Goal: Transaction & Acquisition: Book appointment/travel/reservation

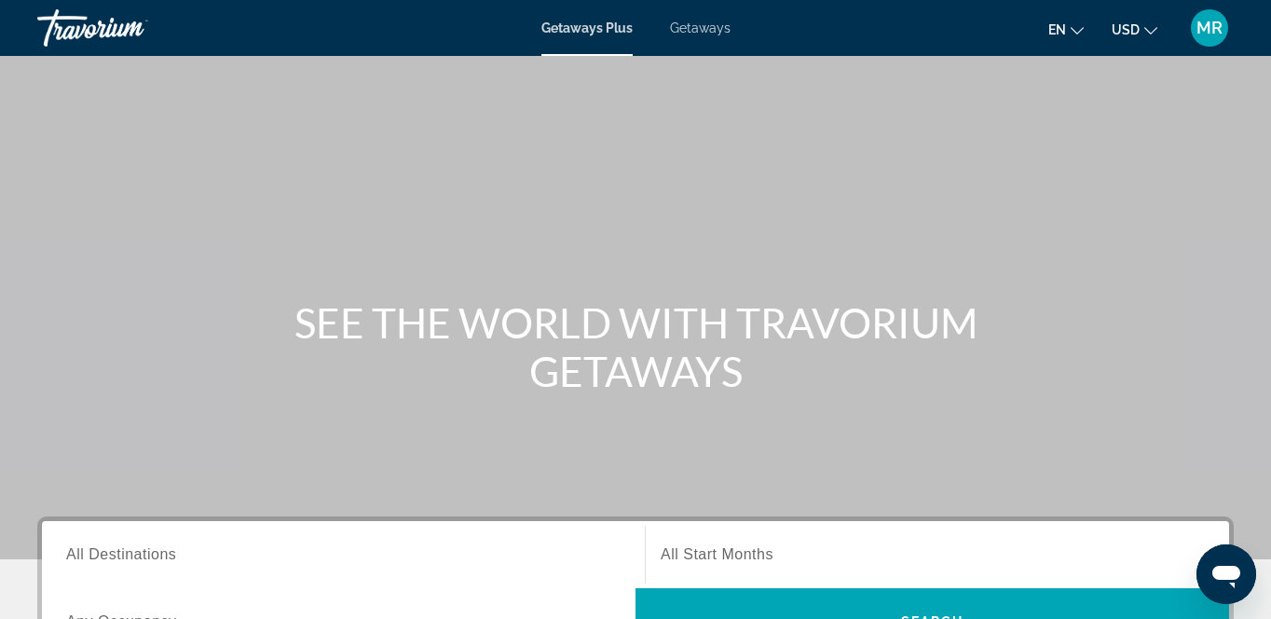
click at [742, 559] on span "All Start Months" at bounding box center [717, 554] width 113 height 16
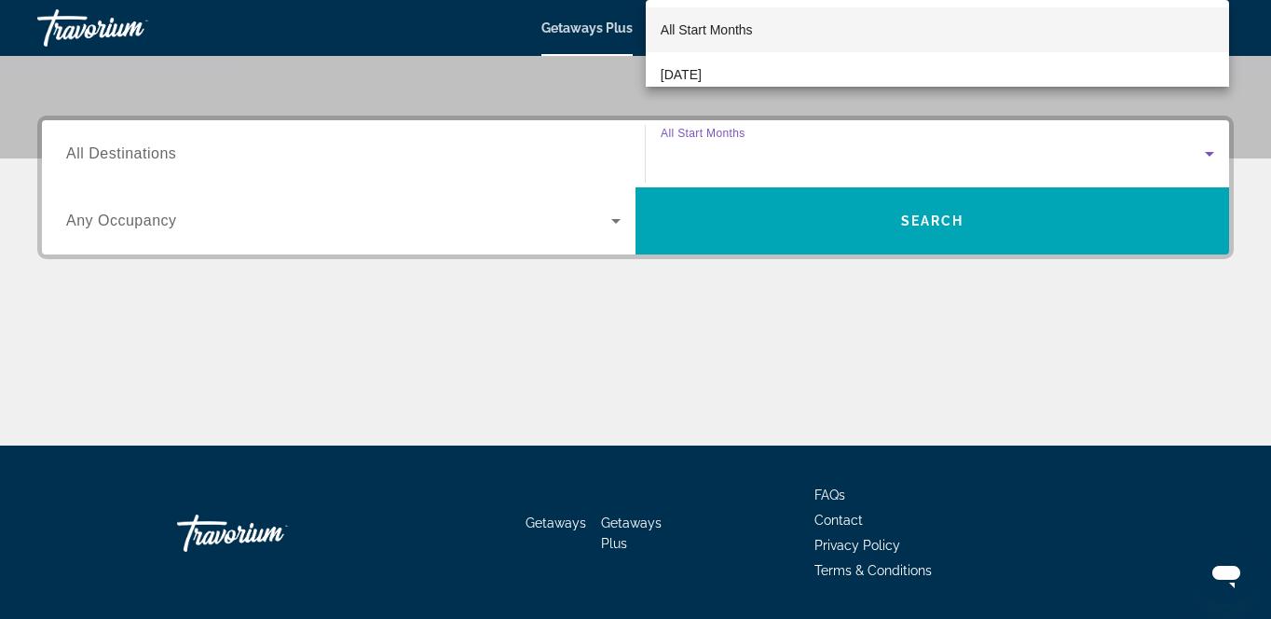
scroll to position [455, 0]
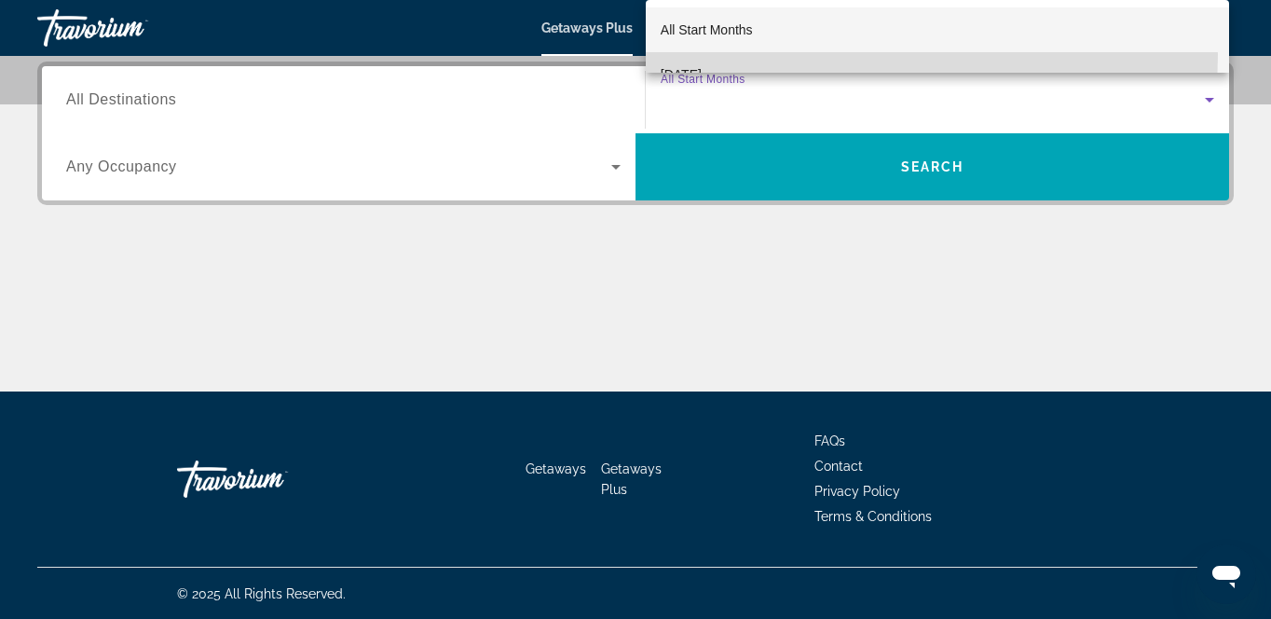
click at [821, 54] on mat-option "[DATE]" at bounding box center [938, 74] width 584 height 45
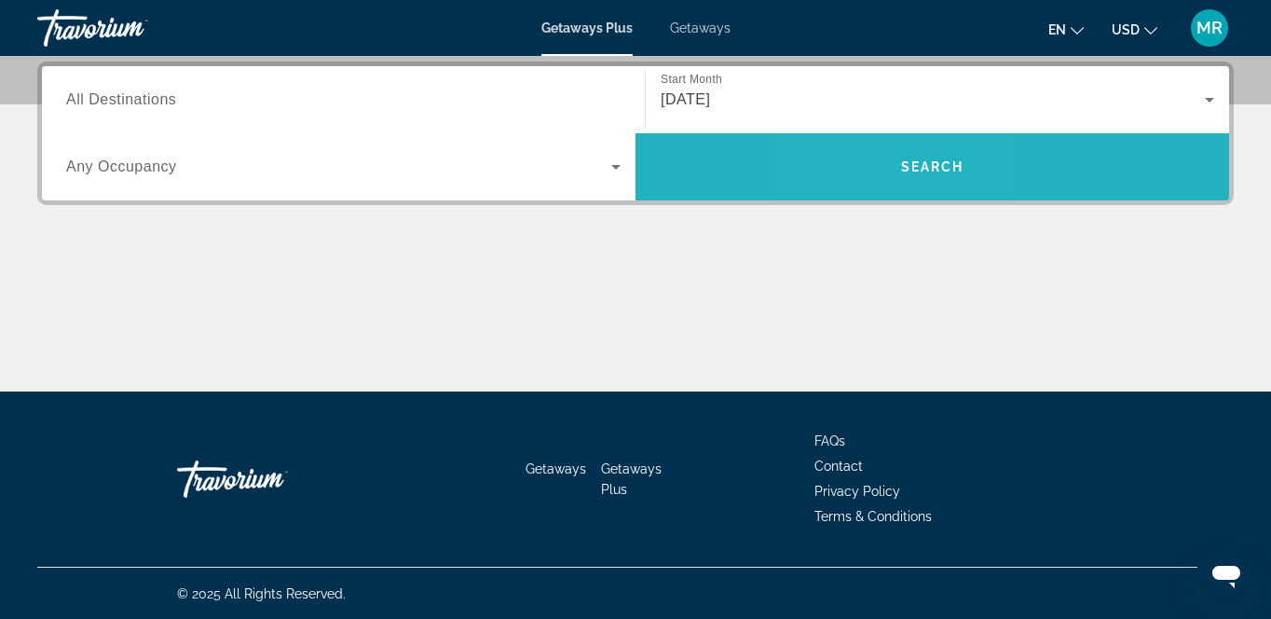
click at [886, 175] on span "Search widget" at bounding box center [933, 166] width 594 height 45
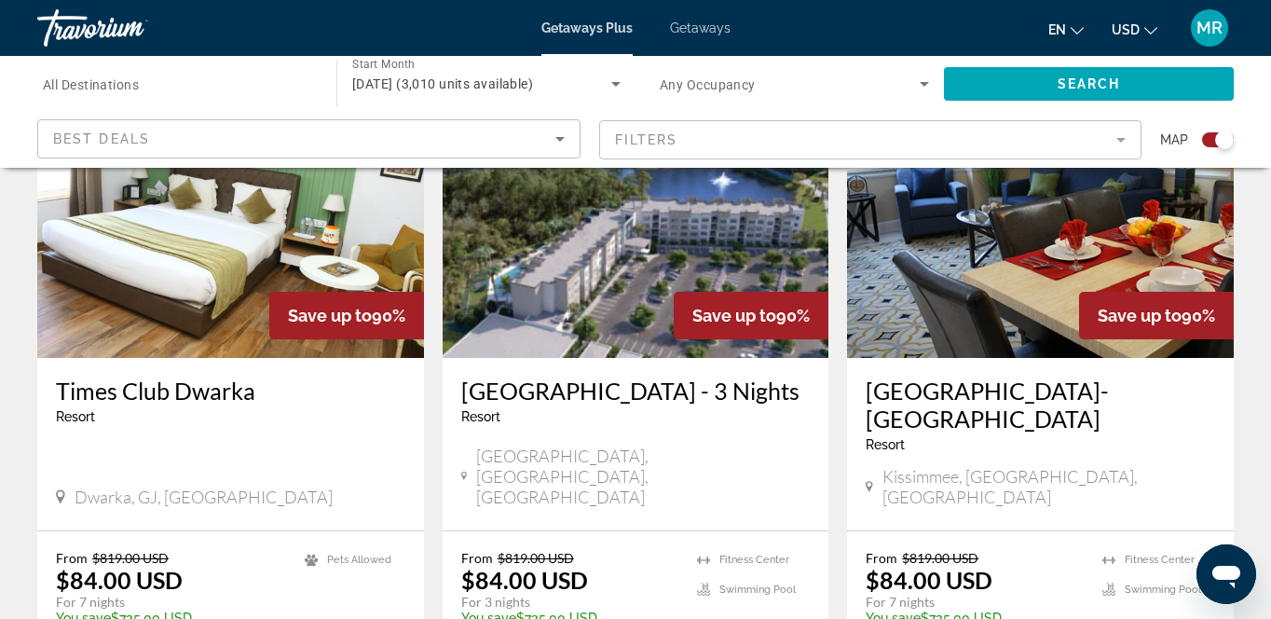
scroll to position [1491, 0]
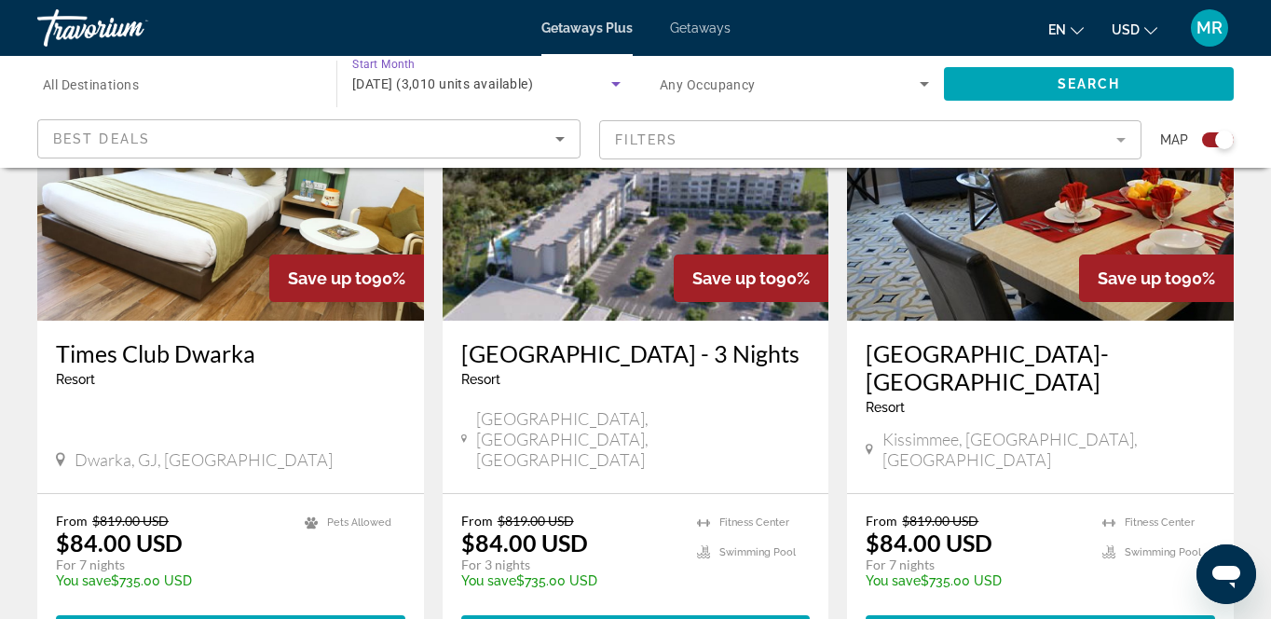
click at [461, 84] on span "September 2025 (3,010 units available)" at bounding box center [442, 83] width 181 height 15
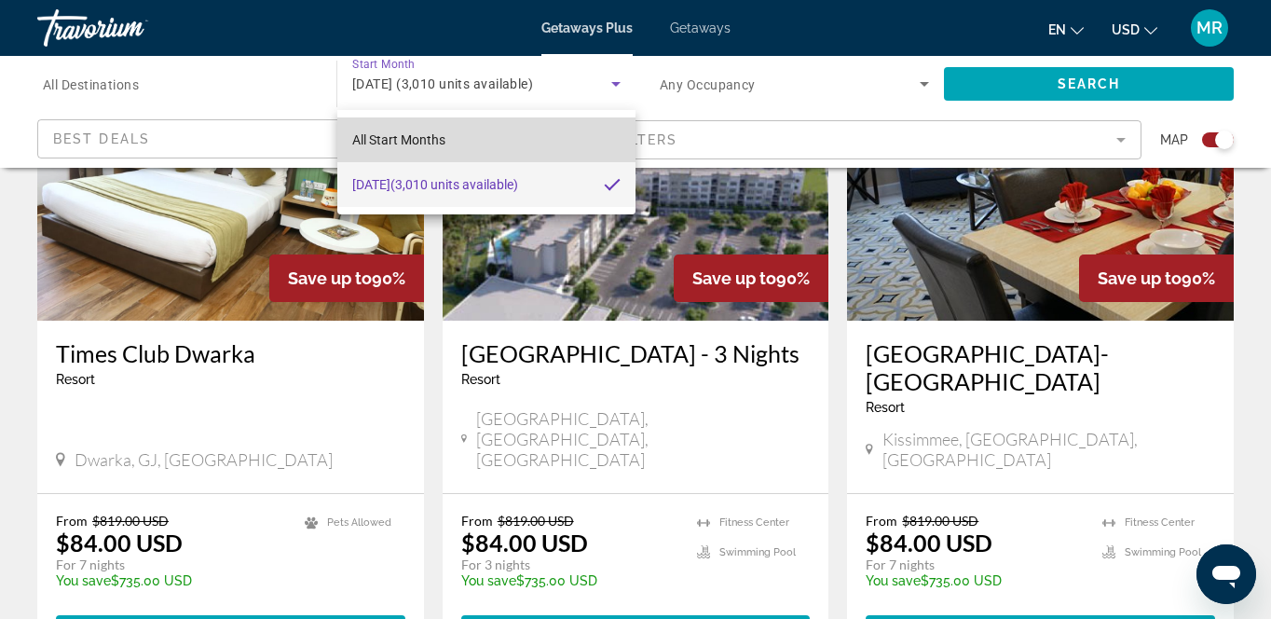
click at [420, 152] on mat-option "All Start Months" at bounding box center [486, 139] width 298 height 45
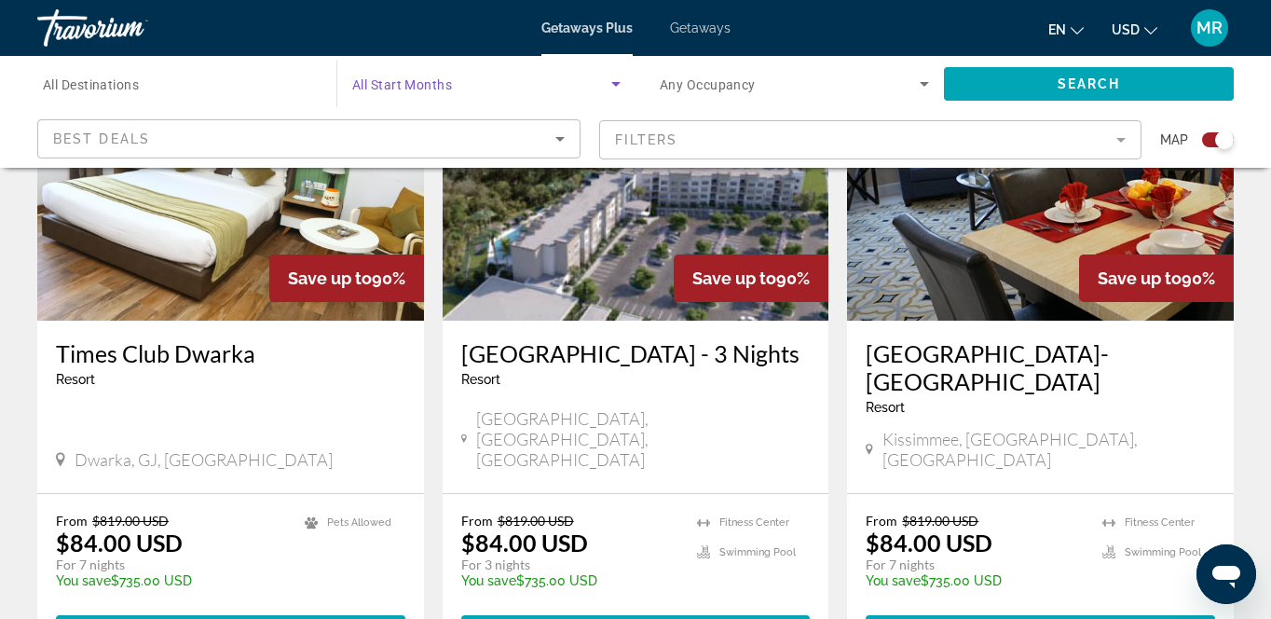
click at [495, 79] on span "Search widget" at bounding box center [481, 84] width 259 height 22
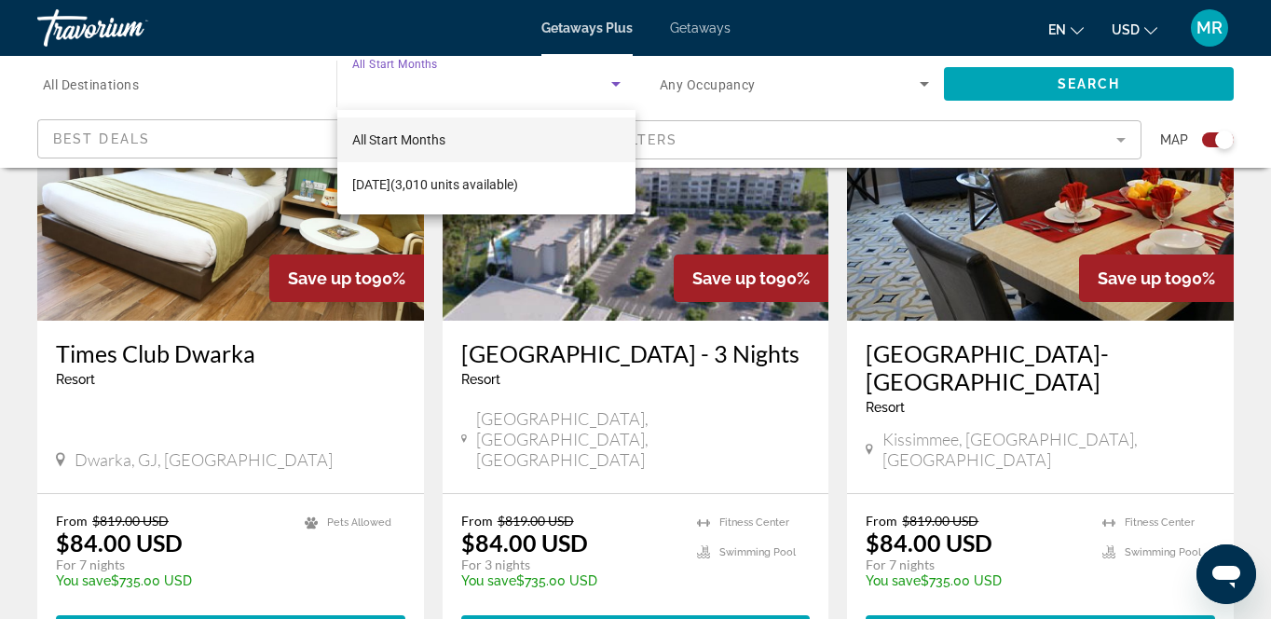
click at [1062, 91] on div at bounding box center [635, 309] width 1271 height 619
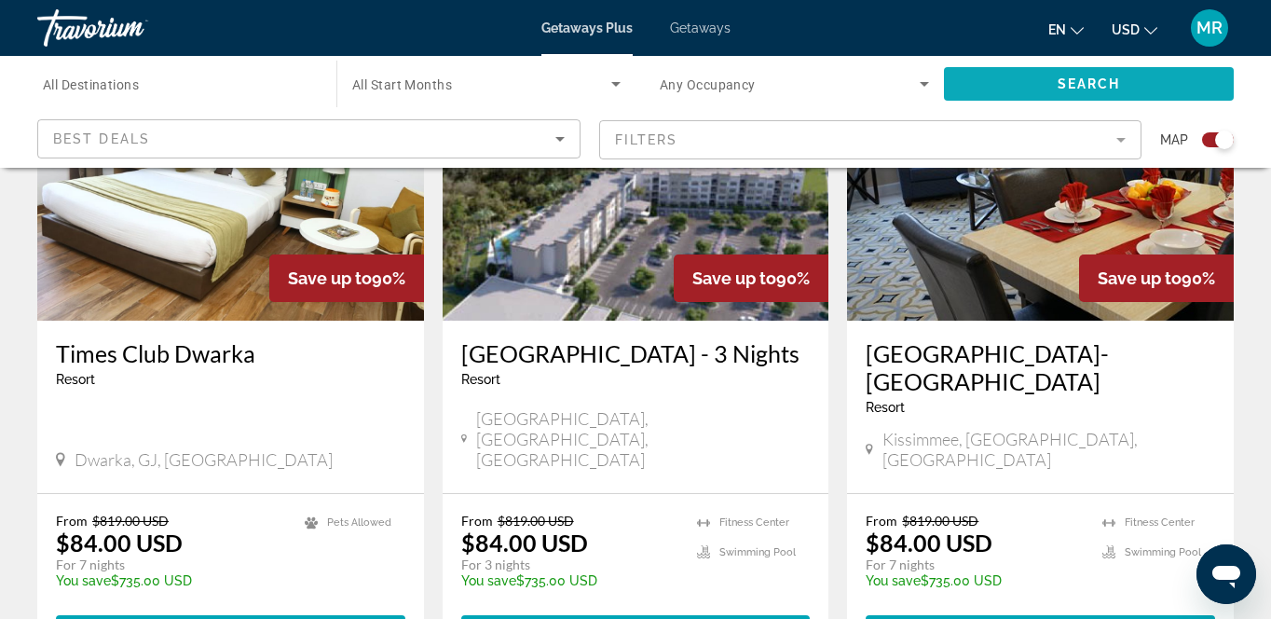
click at [1028, 94] on span "Search widget" at bounding box center [1089, 84] width 290 height 45
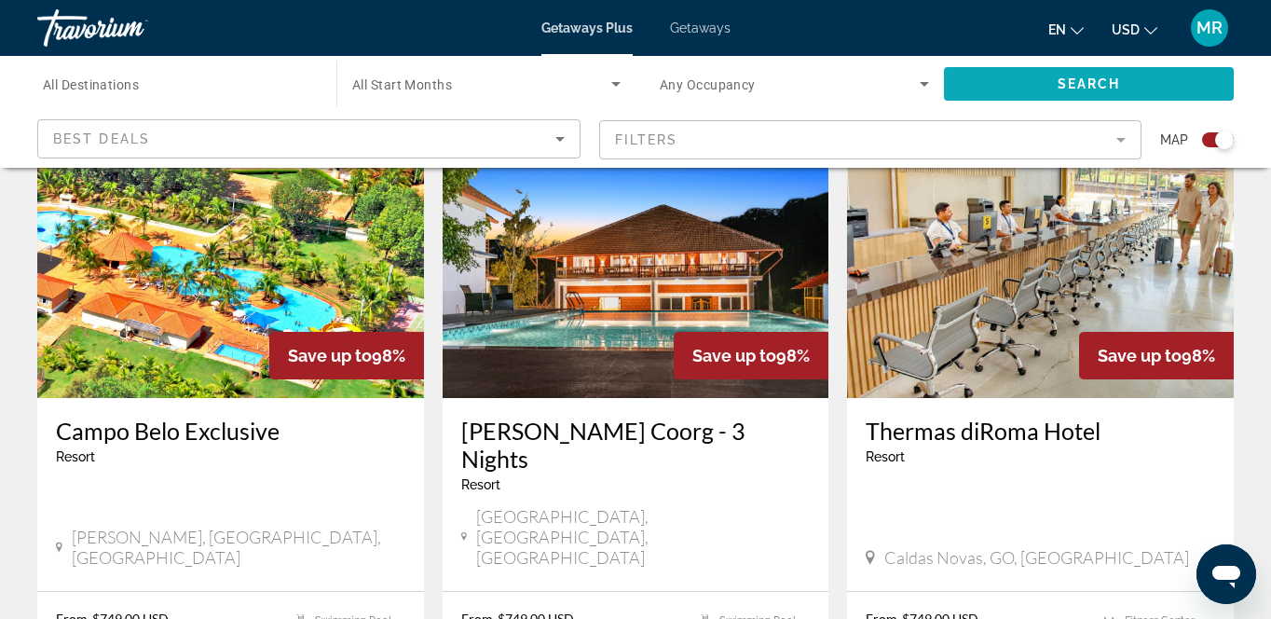
scroll to position [820, 0]
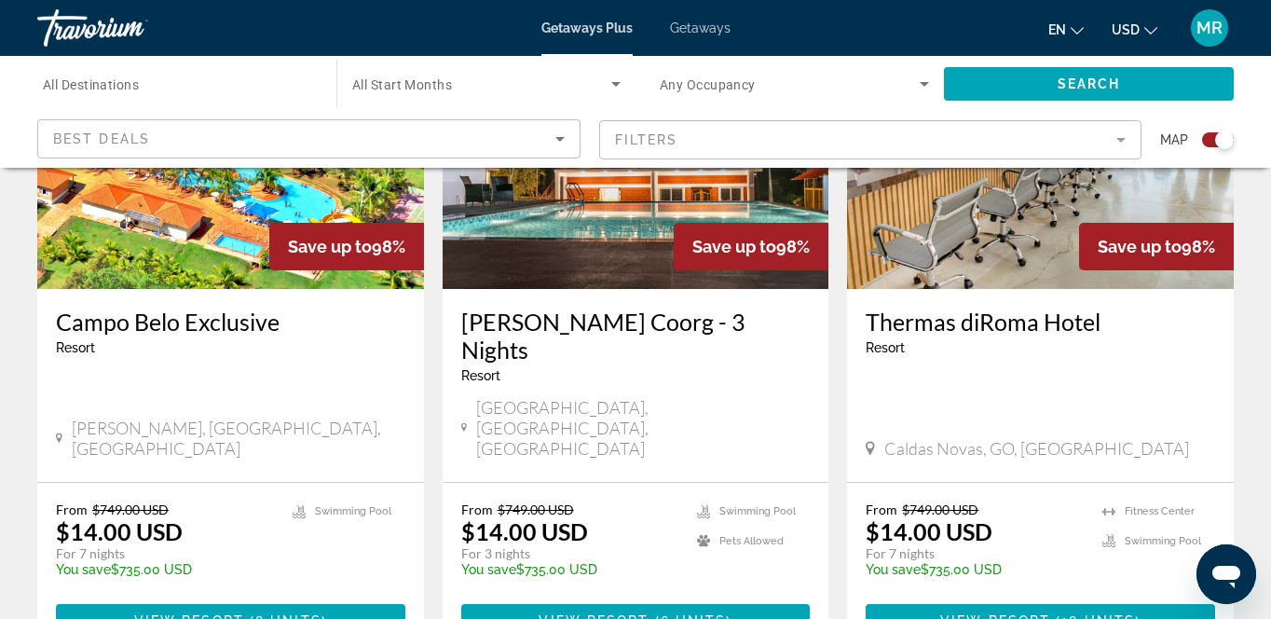
click at [830, 377] on app-exchanges-search-item "Save up to 98% Sterling Brookstone Coorg - 3 Nights Resort - This is an adults …" at bounding box center [635, 324] width 405 height 666
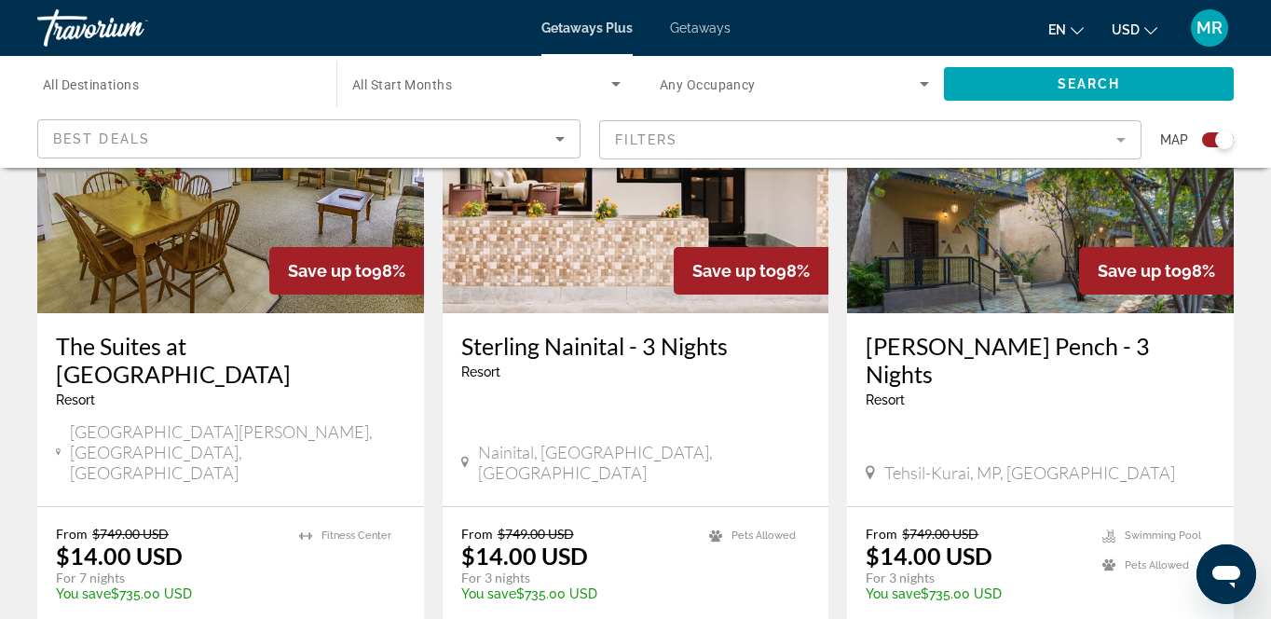
scroll to position [1500, 0]
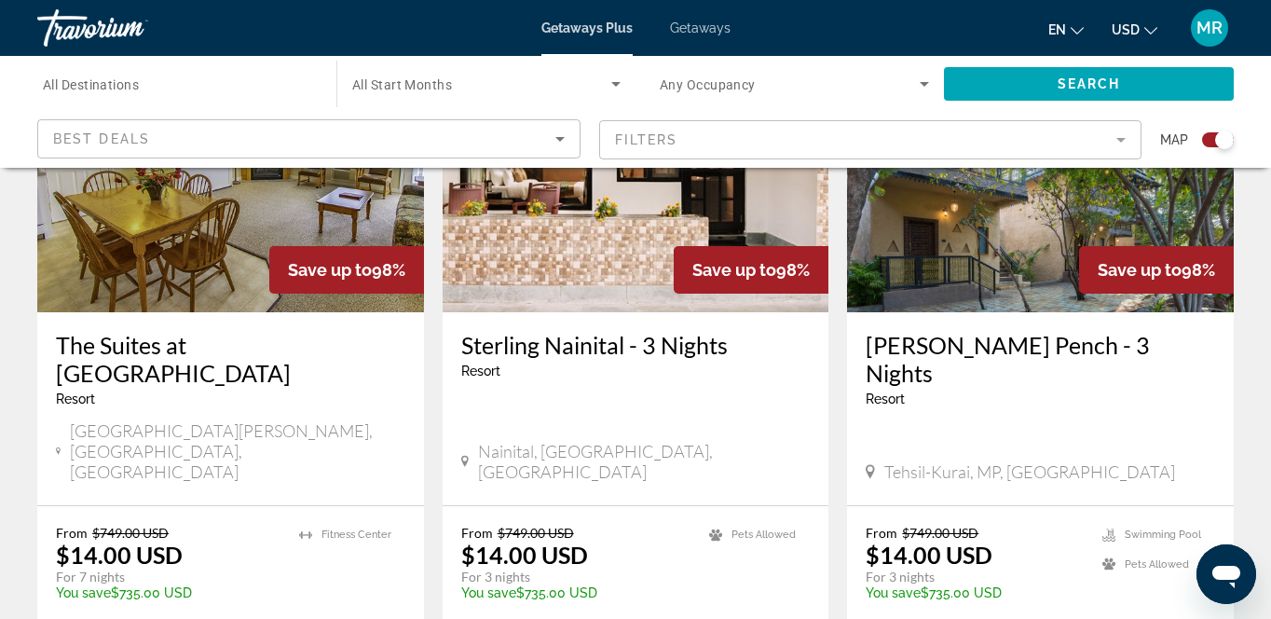
click at [794, 506] on div "From $749.00 USD $14.00 USD For 3 nights You save $735.00 USD temp Pets Allowed…" at bounding box center [636, 592] width 387 height 173
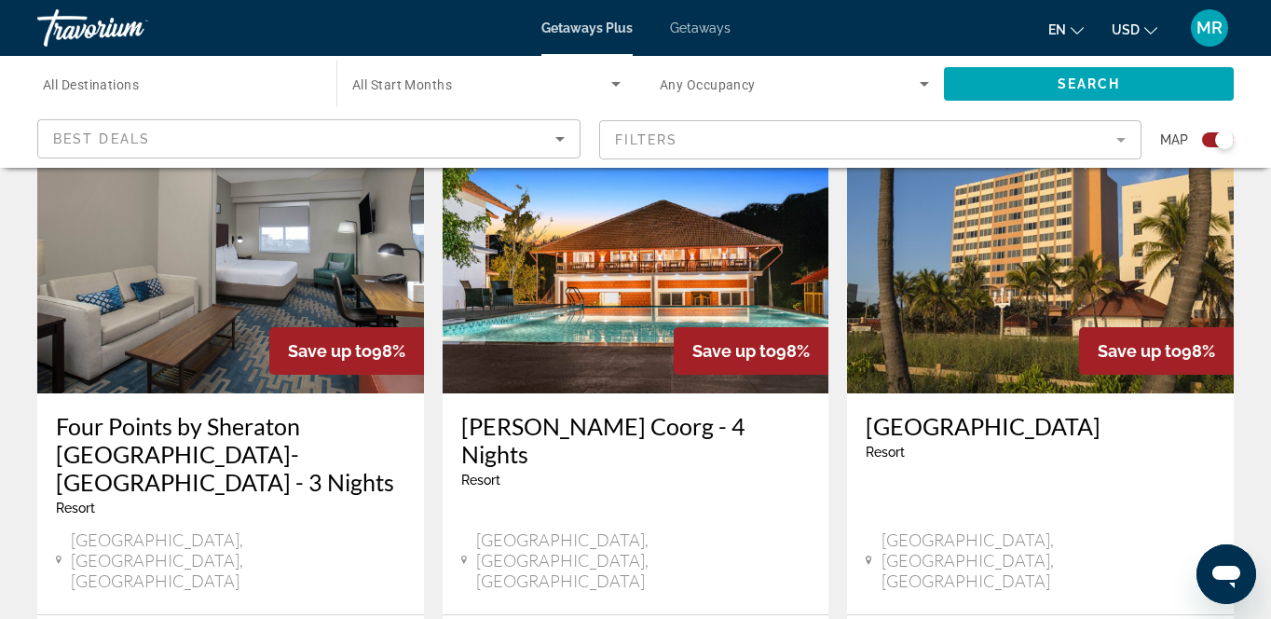
scroll to position [2129, 0]
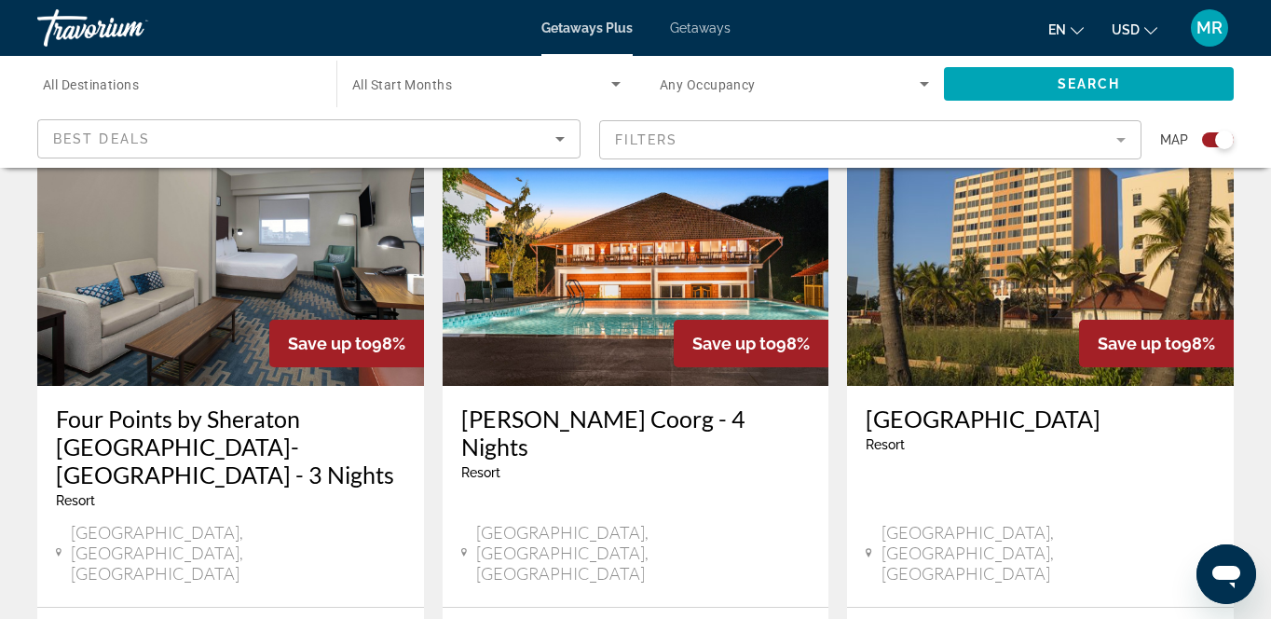
click at [776, 522] on div "Coorg, Karnataka, India" at bounding box center [636, 553] width 350 height 62
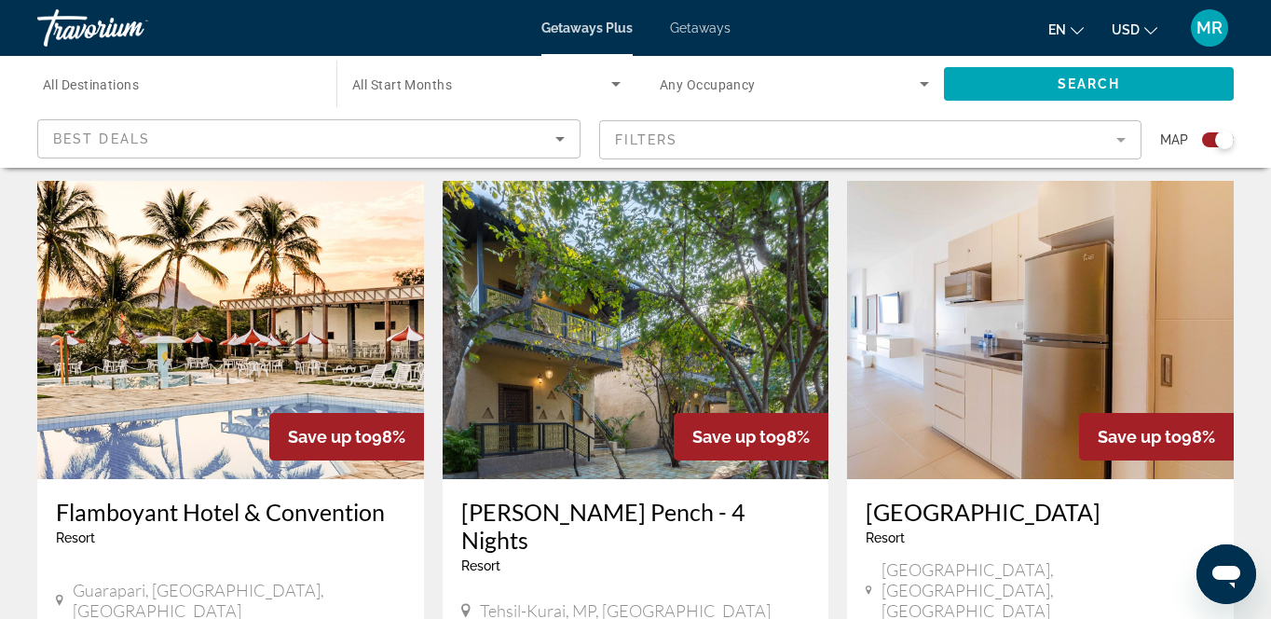
scroll to position [2773, 0]
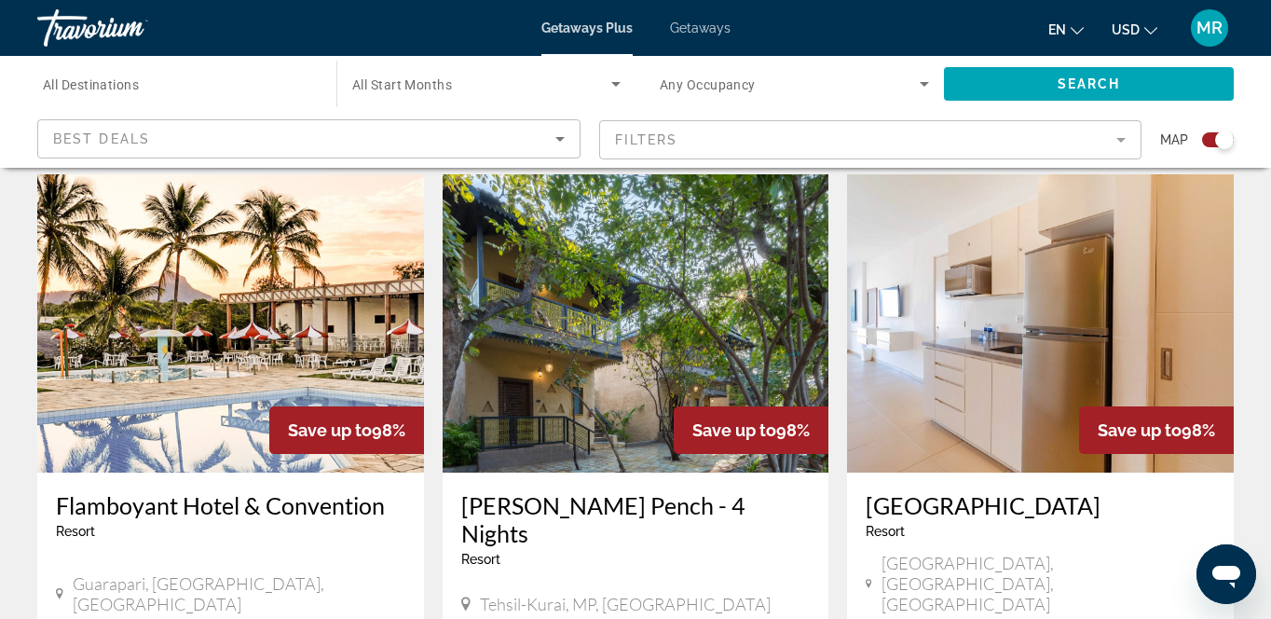
click at [754, 491] on h3 "Sterling Padam Pench - 4 Nights" at bounding box center [636, 519] width 350 height 56
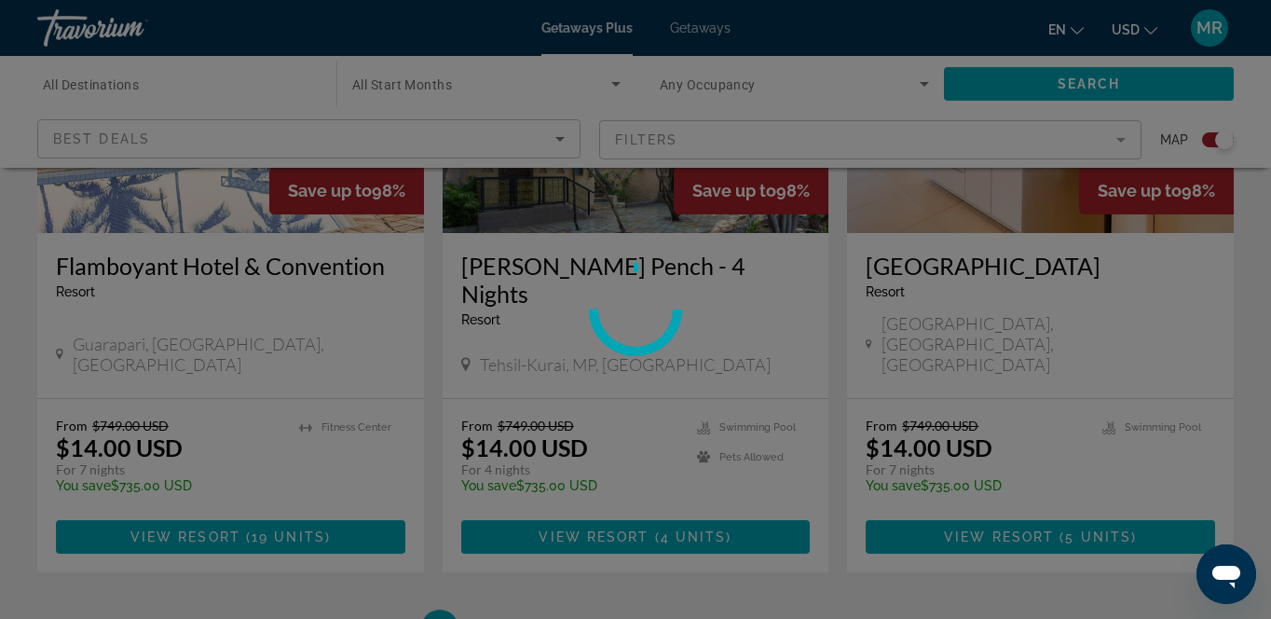
scroll to position [3017, 0]
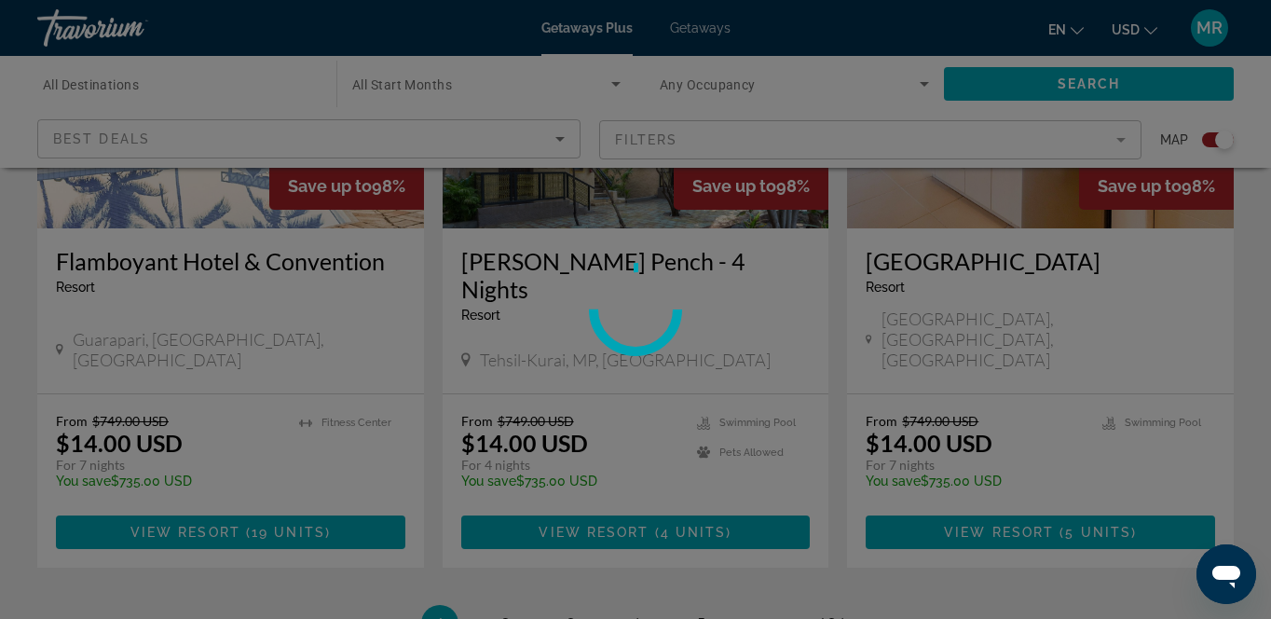
click at [495, 428] on div at bounding box center [635, 309] width 1271 height 619
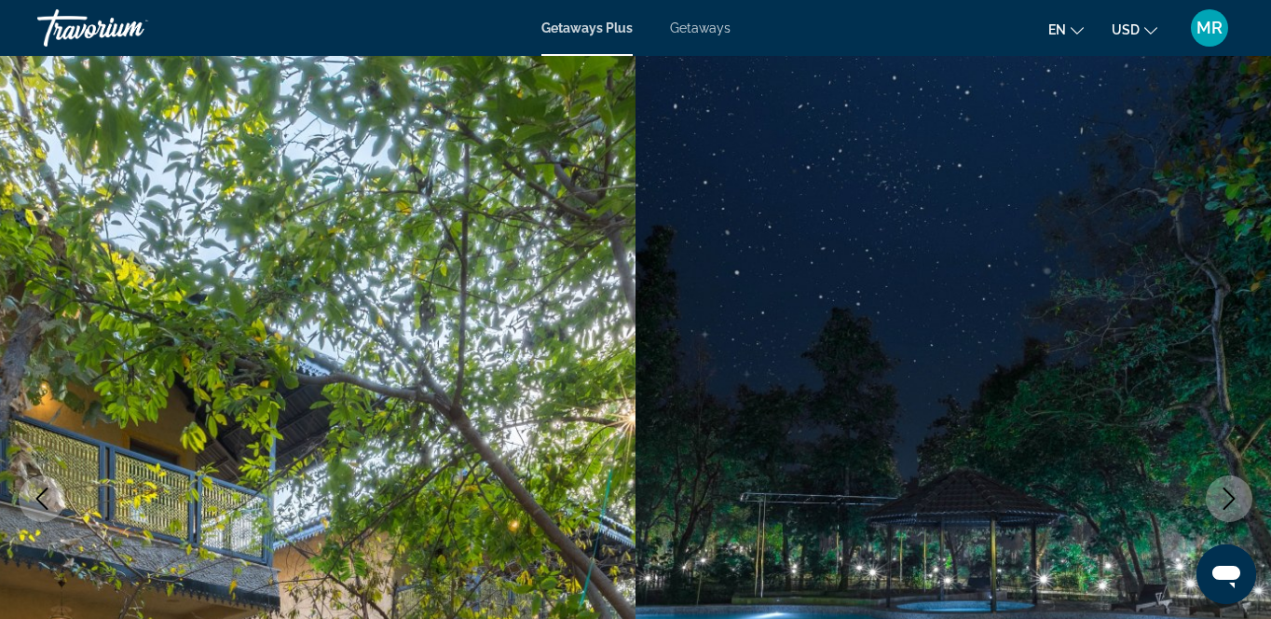
click at [541, 420] on img "Main content" at bounding box center [318, 499] width 636 height 886
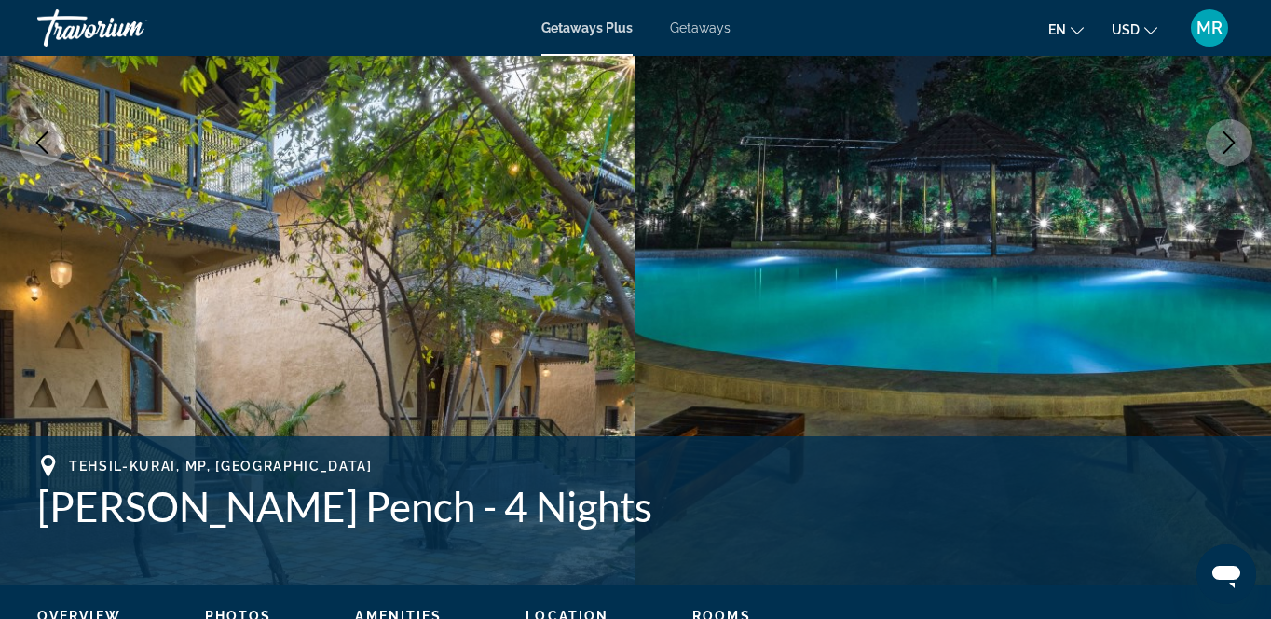
scroll to position [355, 0]
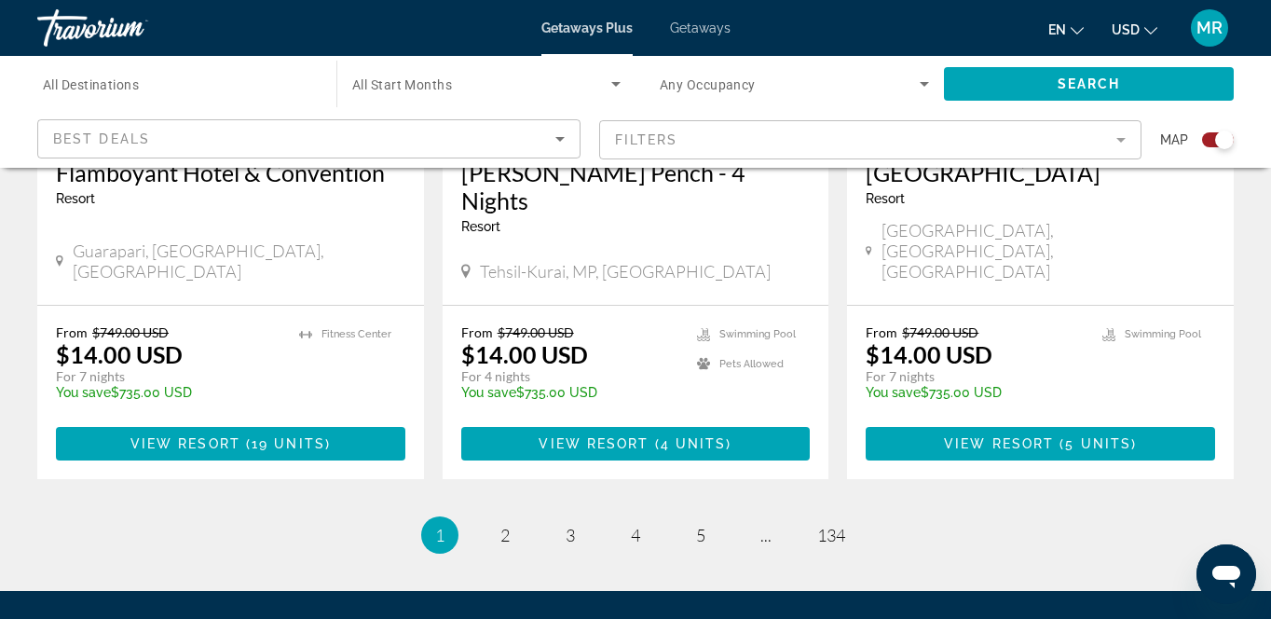
scroll to position [3113, 0]
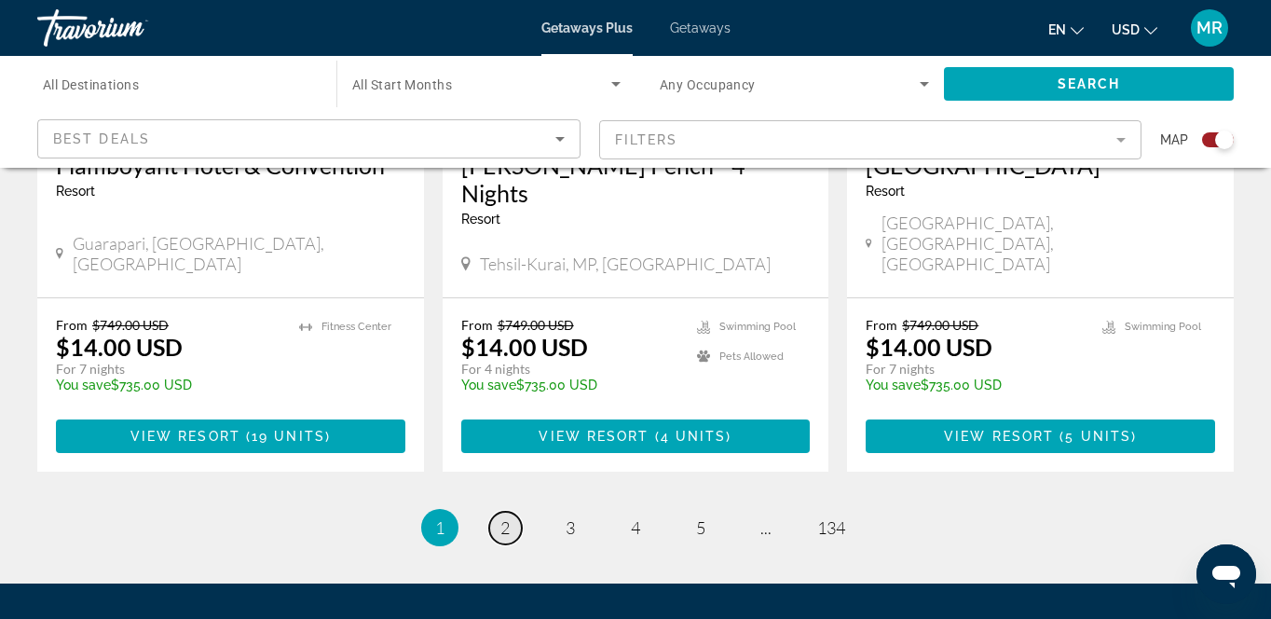
click at [501, 517] on span "2" at bounding box center [505, 527] width 9 height 21
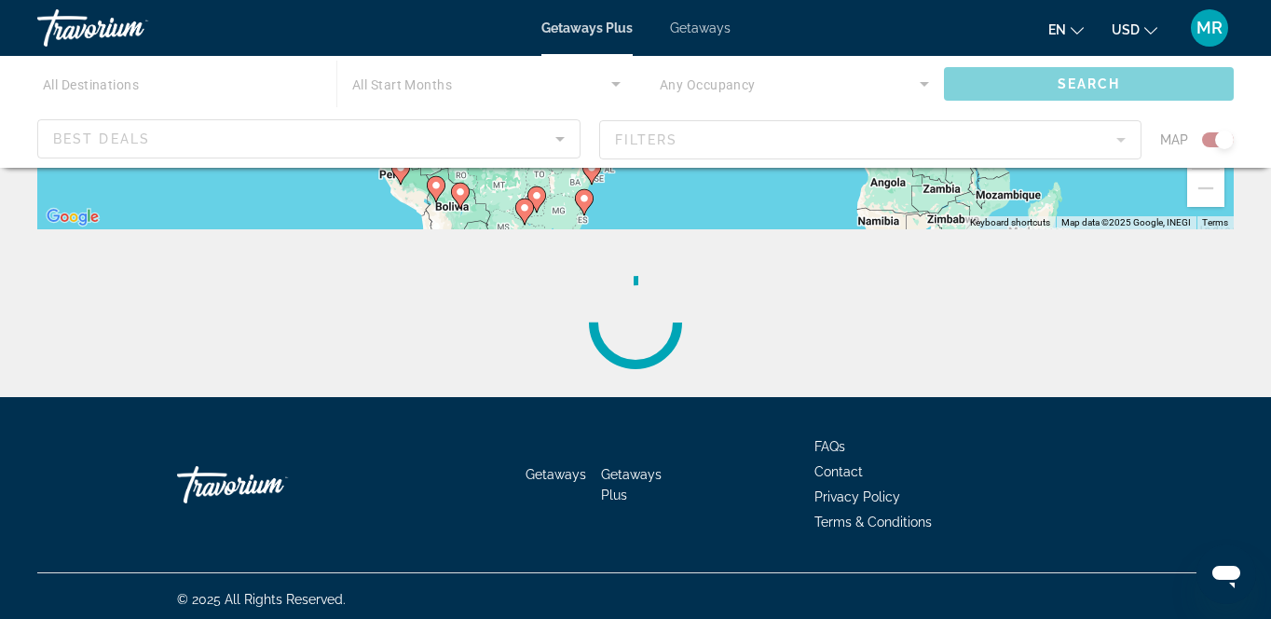
scroll to position [522, 0]
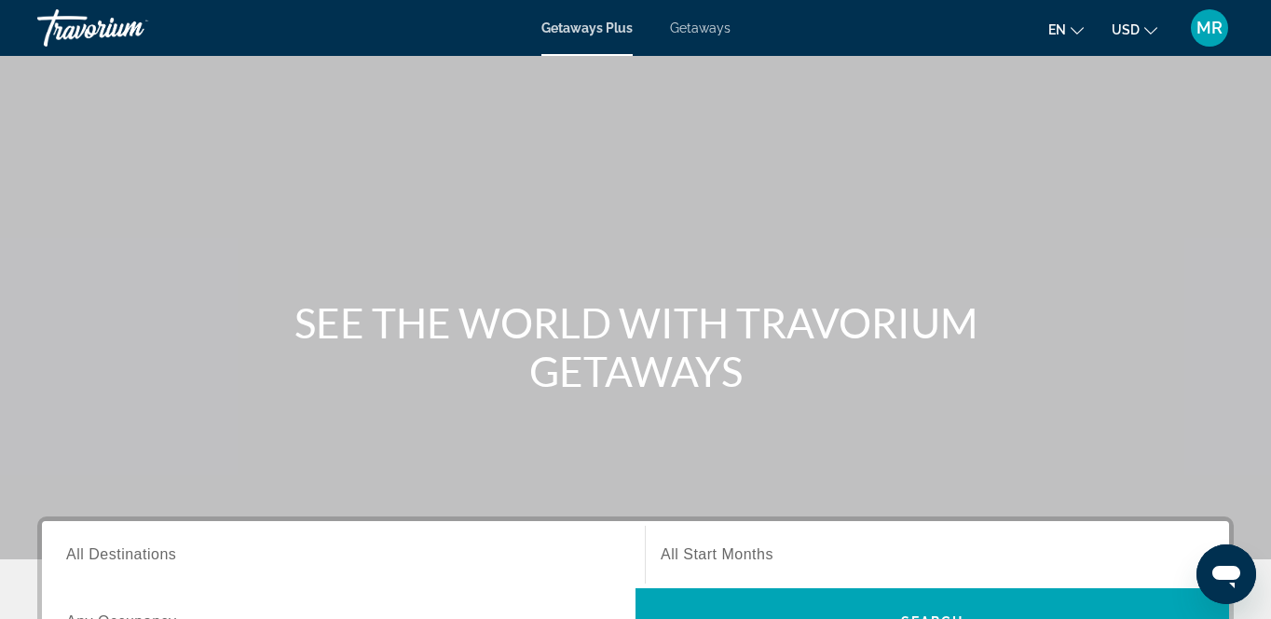
click at [728, 563] on span "Search widget" at bounding box center [933, 554] width 544 height 22
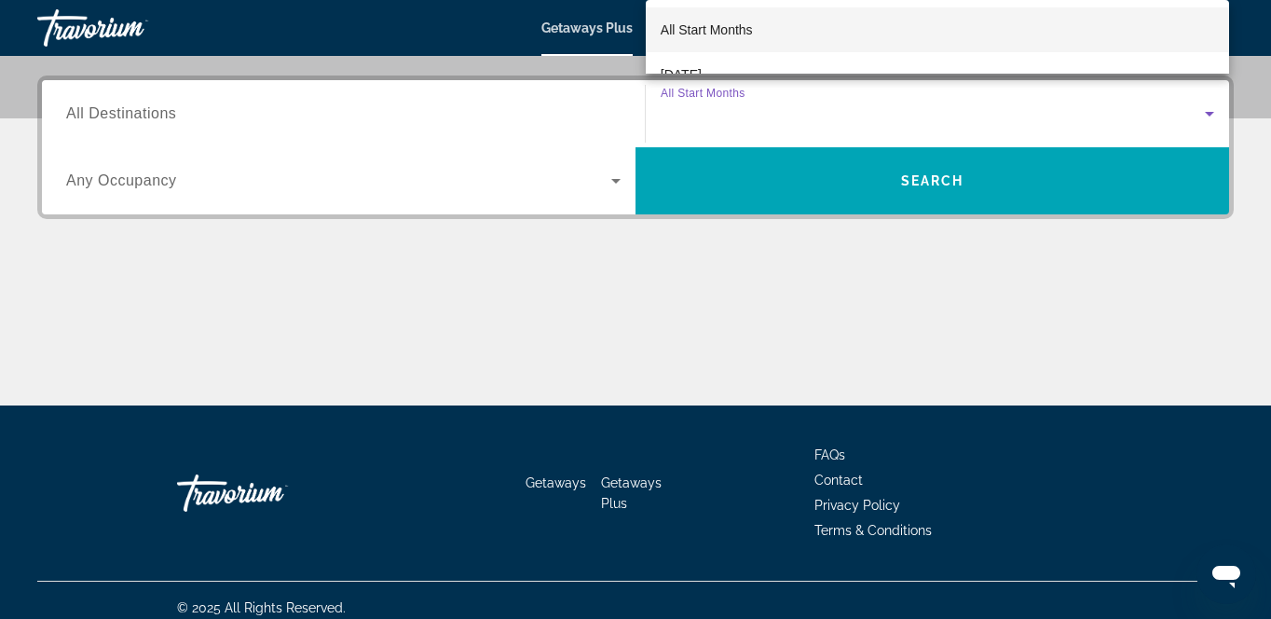
scroll to position [455, 0]
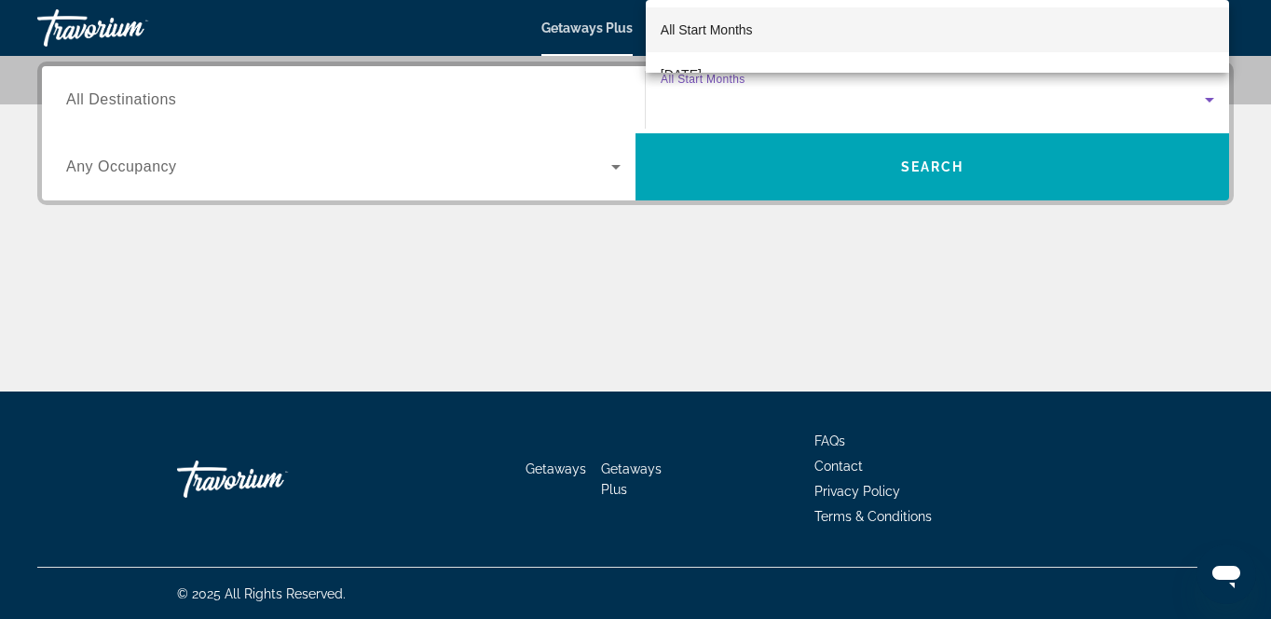
click at [1059, 46] on mat-option "All Start Months" at bounding box center [938, 29] width 584 height 45
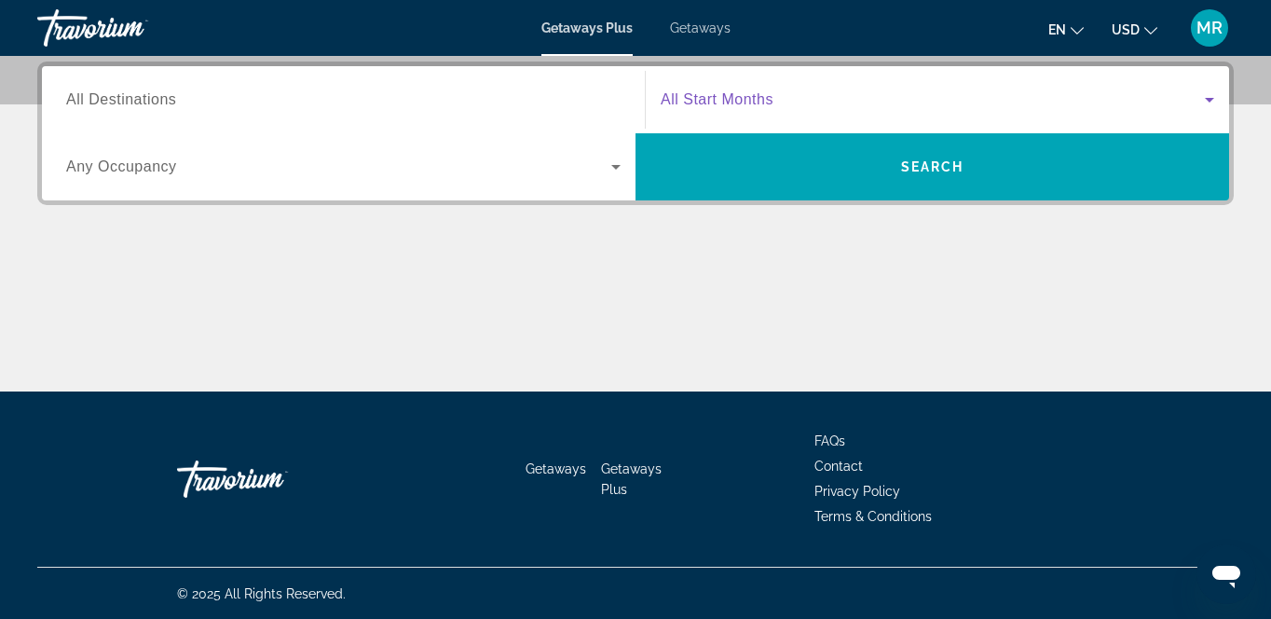
click at [925, 108] on span "Search widget" at bounding box center [933, 100] width 544 height 22
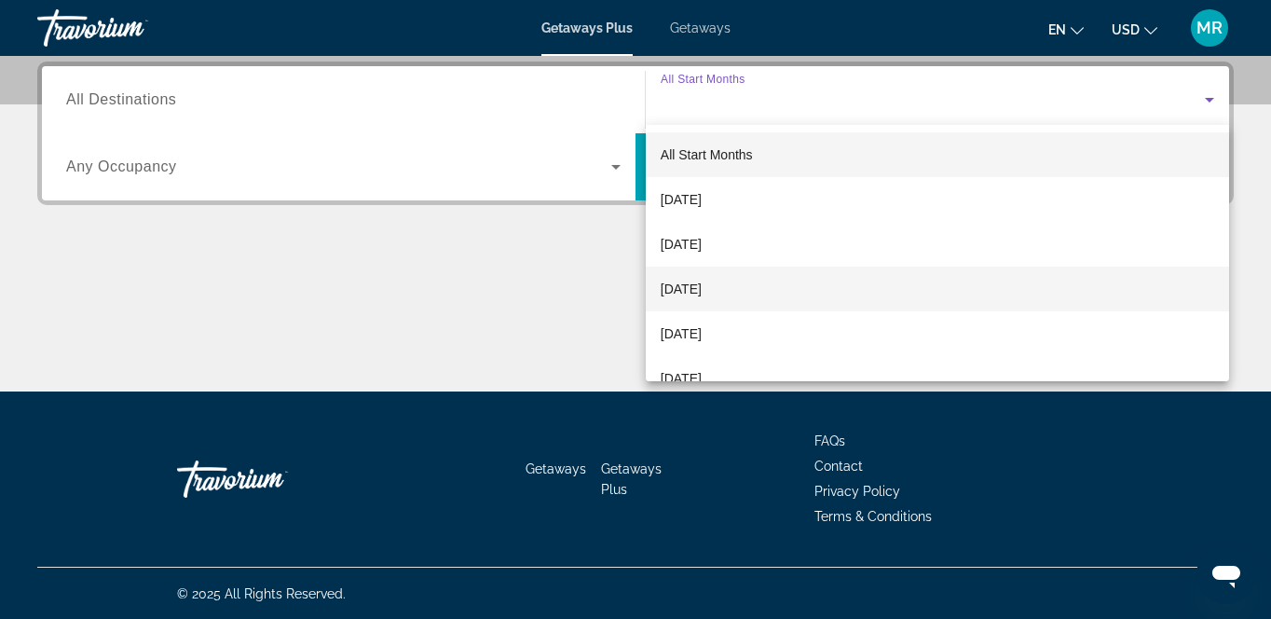
click at [702, 291] on span "[DATE]" at bounding box center [681, 289] width 41 height 22
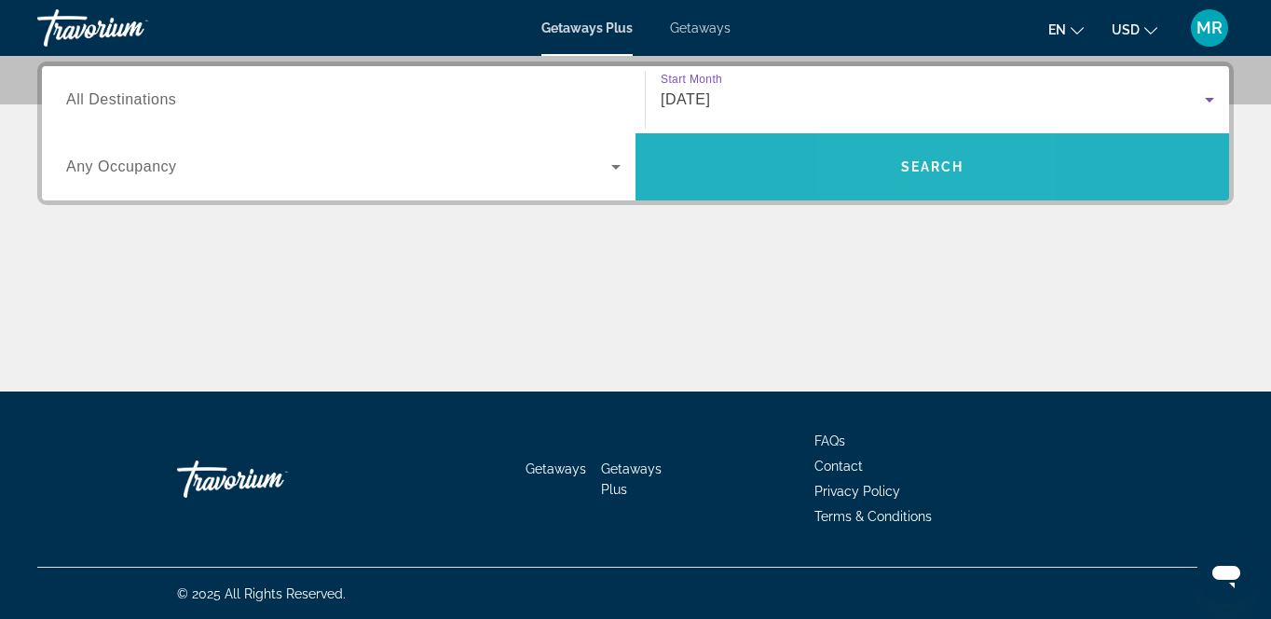
click at [906, 179] on span "Search widget" at bounding box center [933, 166] width 594 height 45
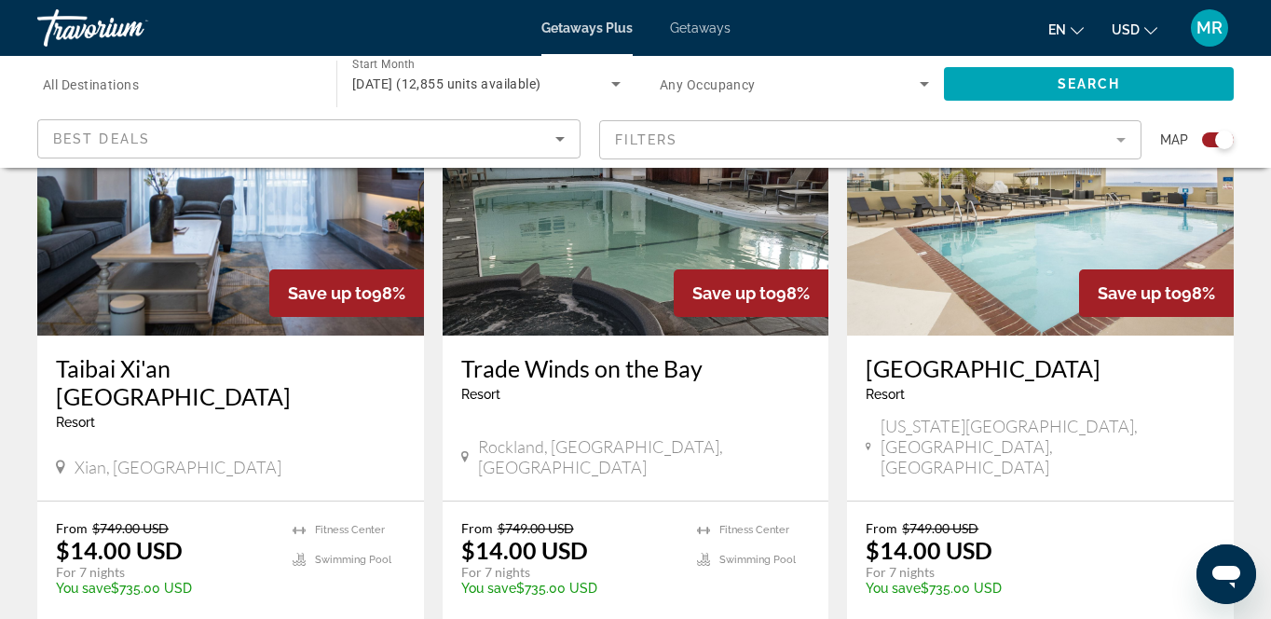
scroll to position [3057, 0]
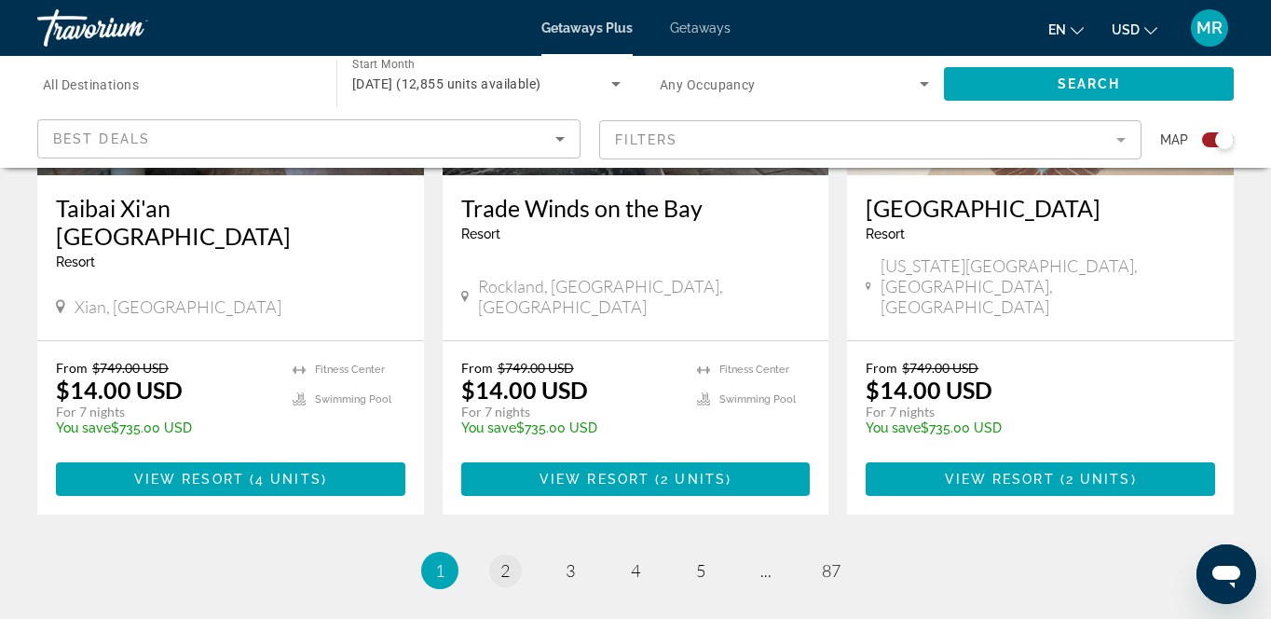
drag, startPoint x: 585, startPoint y: 342, endPoint x: 513, endPoint y: 333, distance: 73.3
click at [513, 552] on ul "1 / 87 You're on page 1 page 2 page 3 page 4 page 5 page ... page 87" at bounding box center [635, 570] width 1197 height 37
click at [513, 555] on link "page 2" at bounding box center [505, 571] width 33 height 33
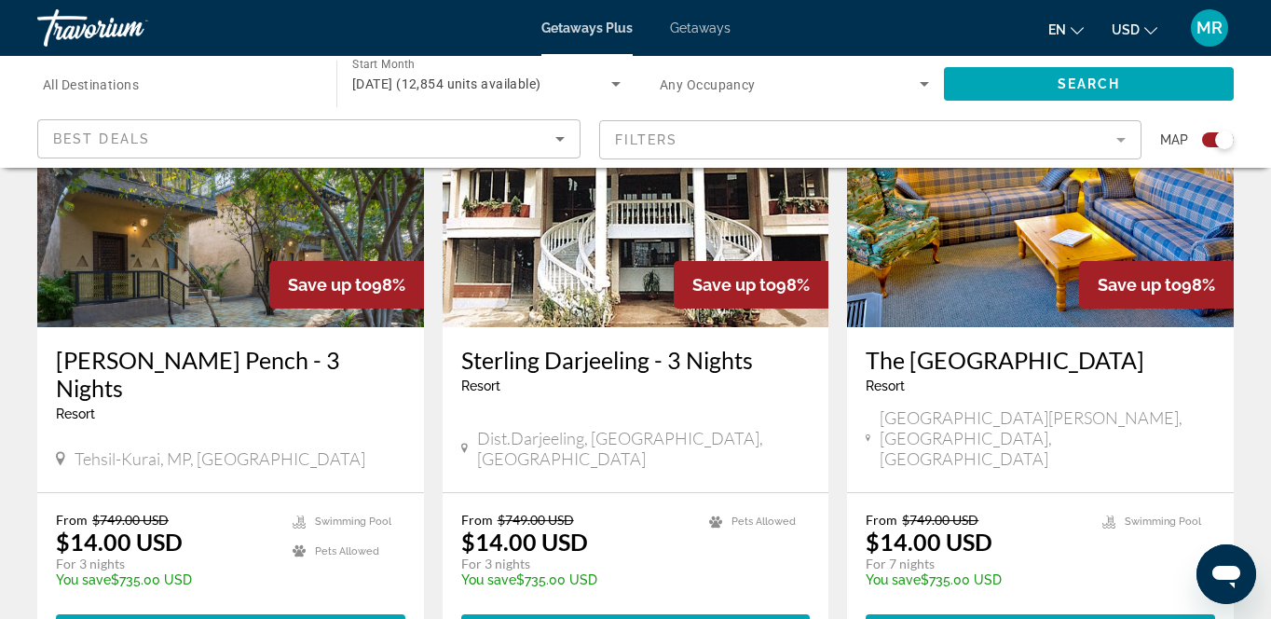
scroll to position [1491, 0]
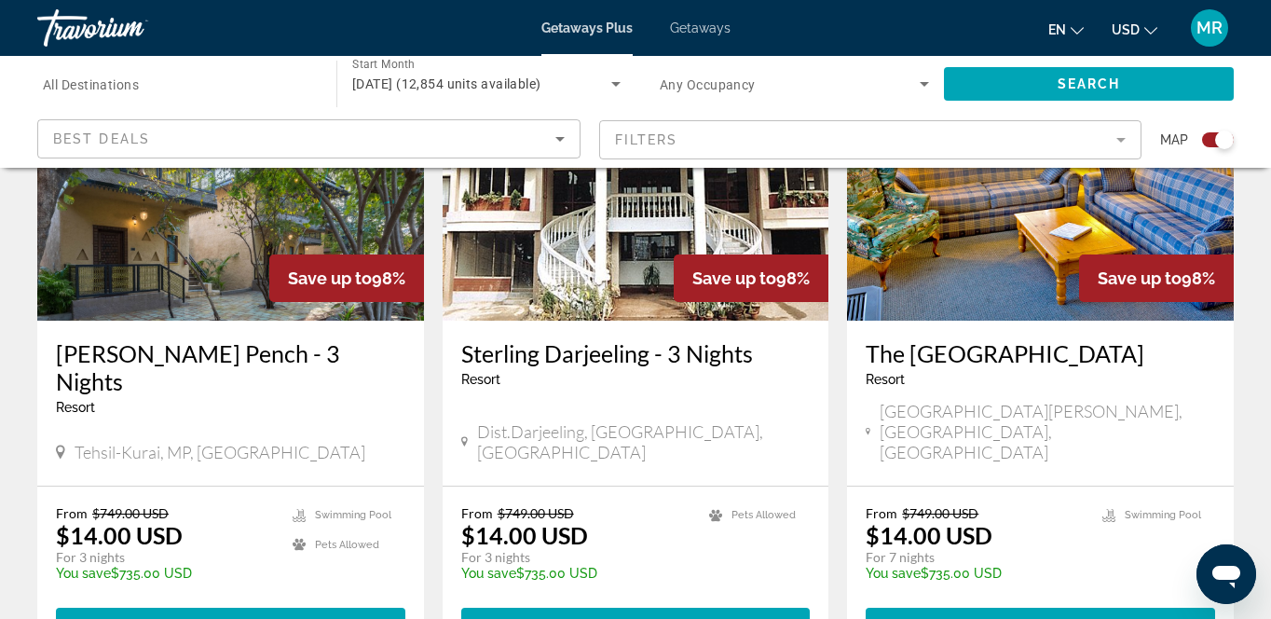
click at [614, 84] on icon "Search widget" at bounding box center [615, 84] width 9 height 5
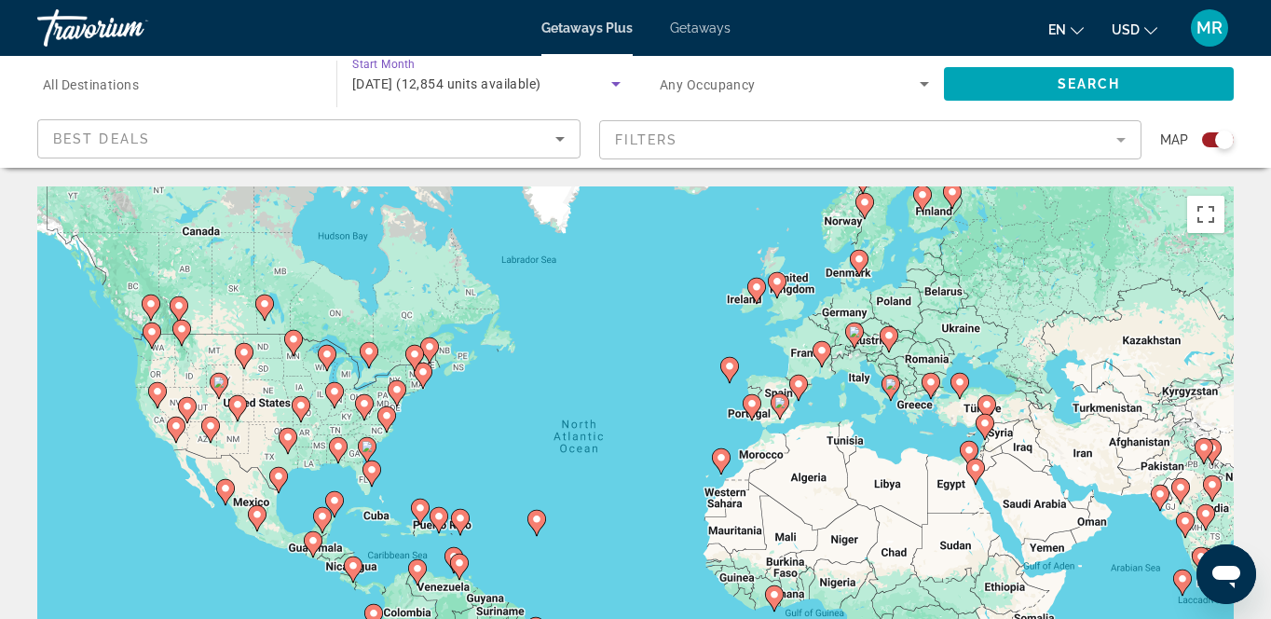
click at [611, 85] on icon "Search widget" at bounding box center [616, 84] width 22 height 22
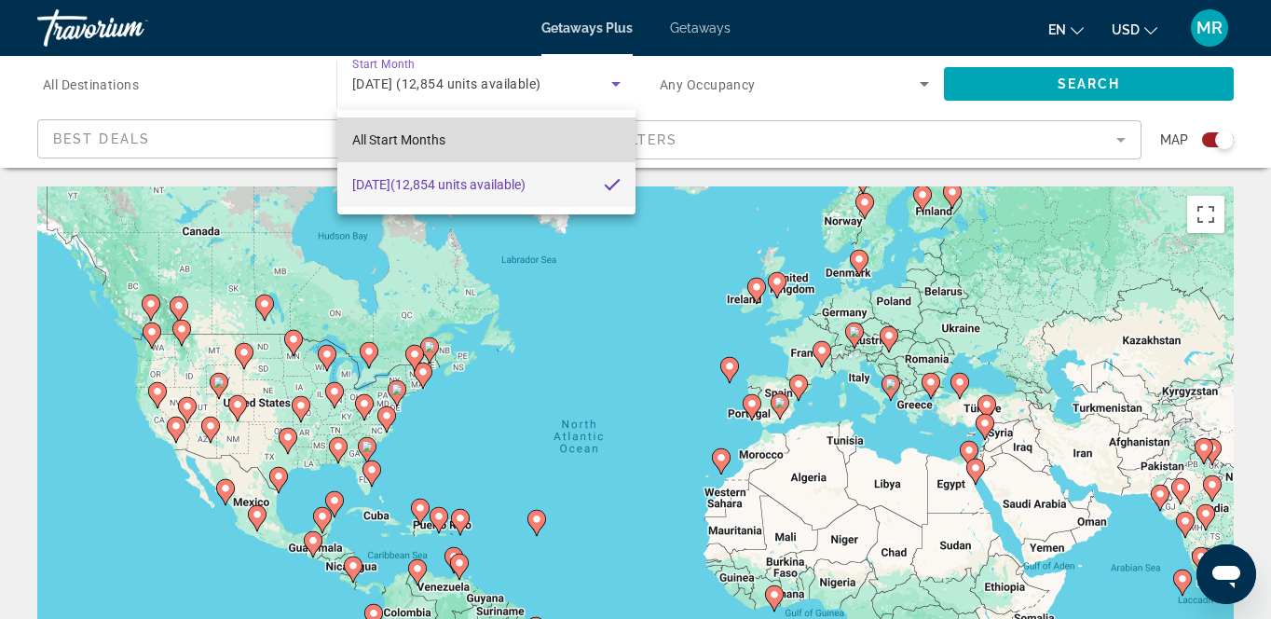
click at [433, 133] on span "All Start Months" at bounding box center [398, 139] width 93 height 15
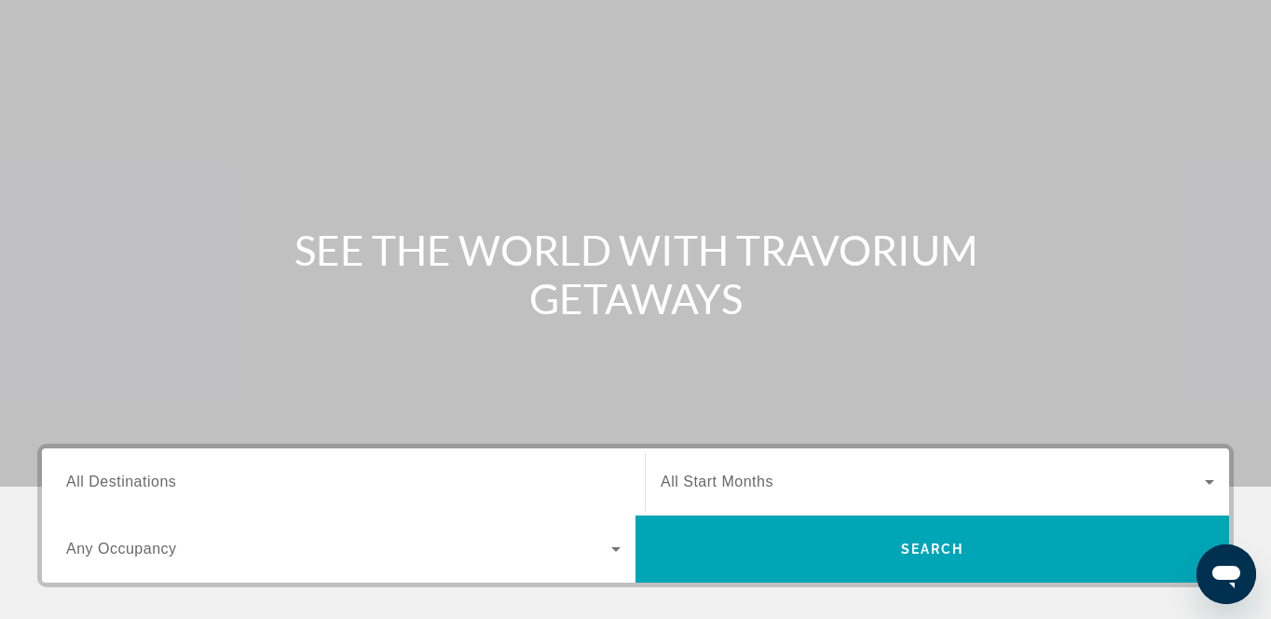
scroll to position [75, 0]
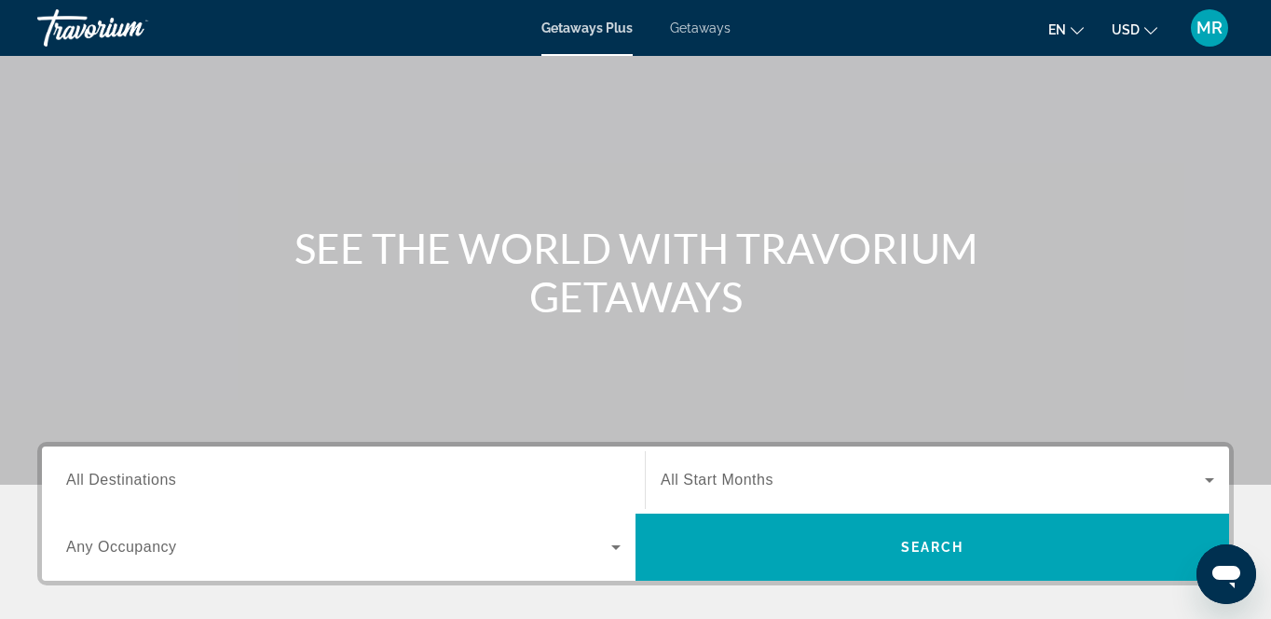
click at [732, 487] on span "All Start Months" at bounding box center [717, 480] width 113 height 16
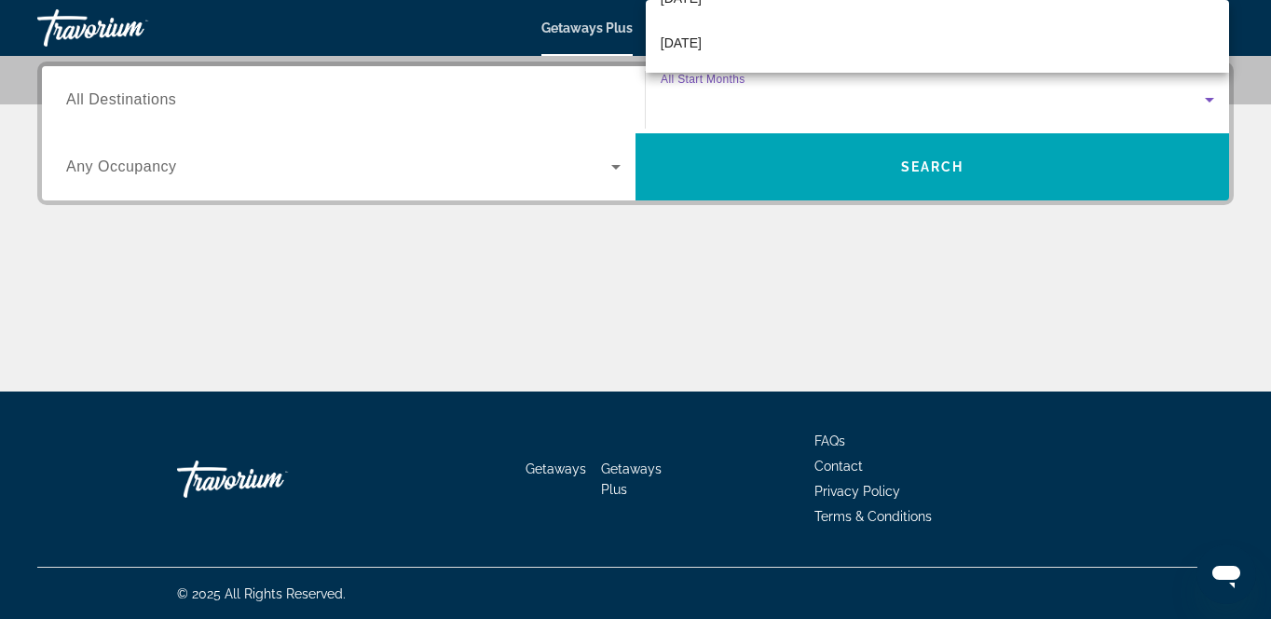
scroll to position [224, 0]
click at [1232, 68] on div at bounding box center [635, 309] width 1271 height 619
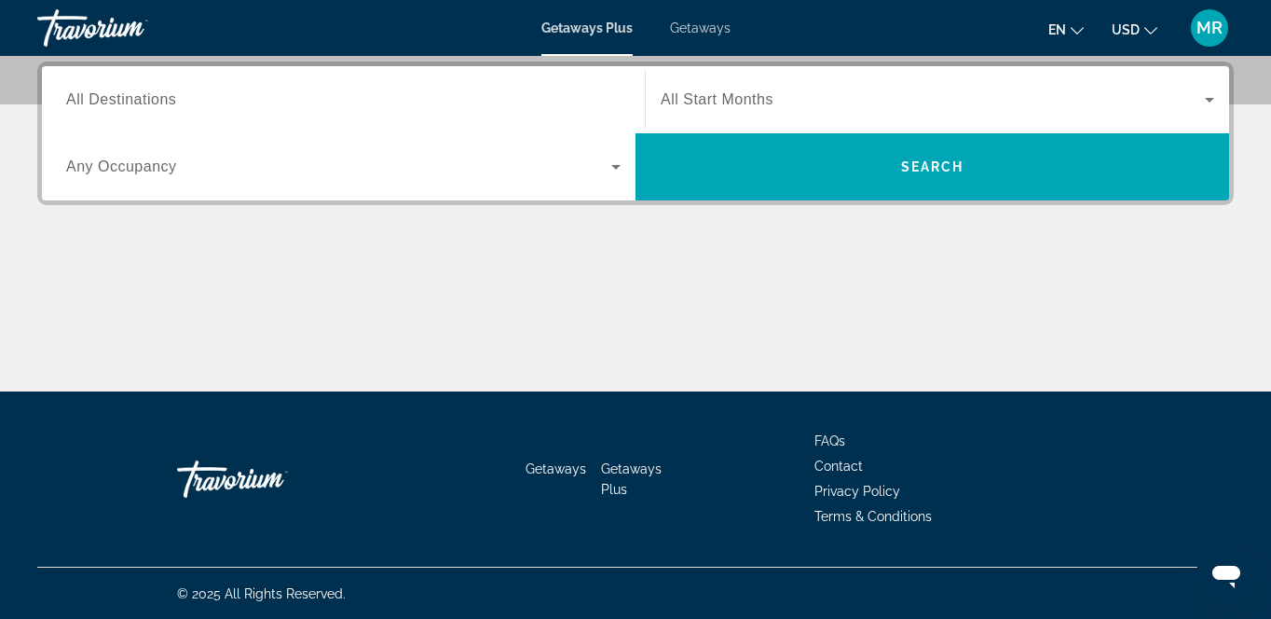
click at [1209, 95] on icon "Search widget" at bounding box center [1210, 100] width 22 height 22
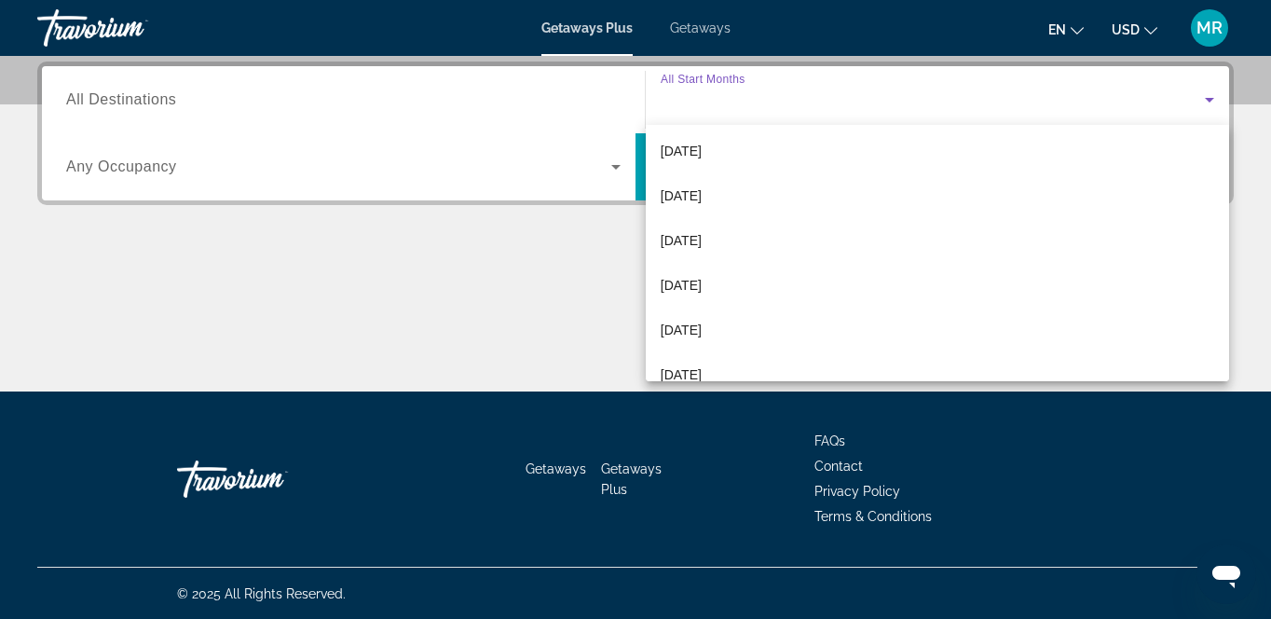
scroll to position [112, 0]
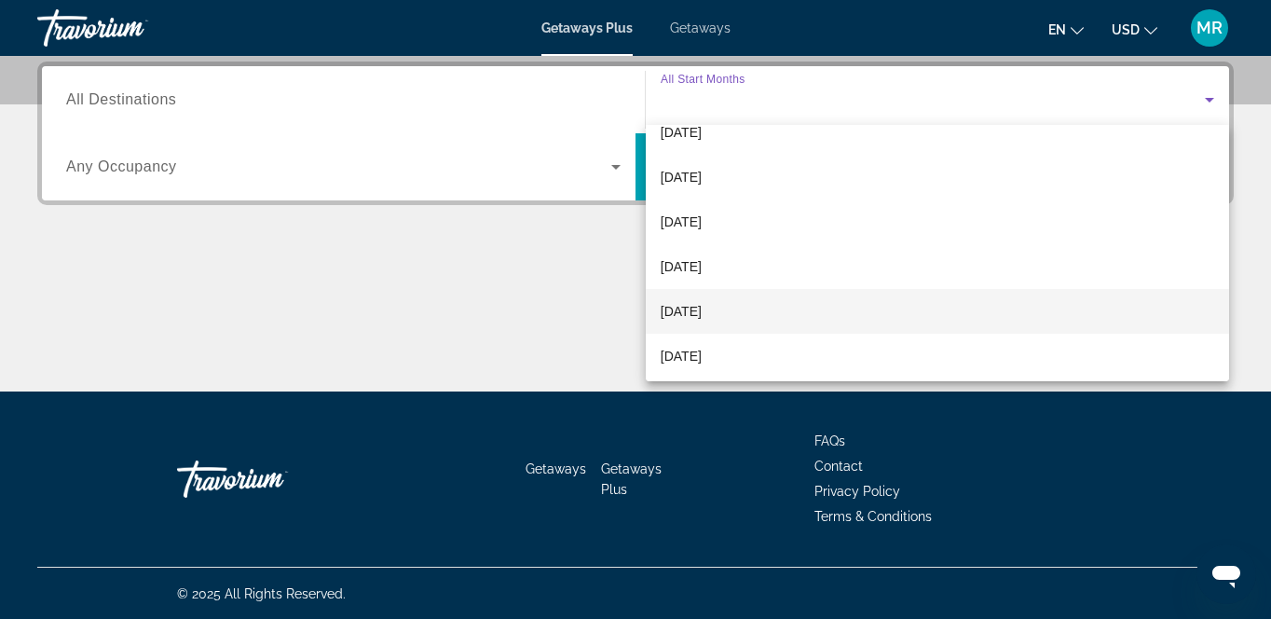
click at [695, 312] on span "[DATE]" at bounding box center [681, 311] width 41 height 22
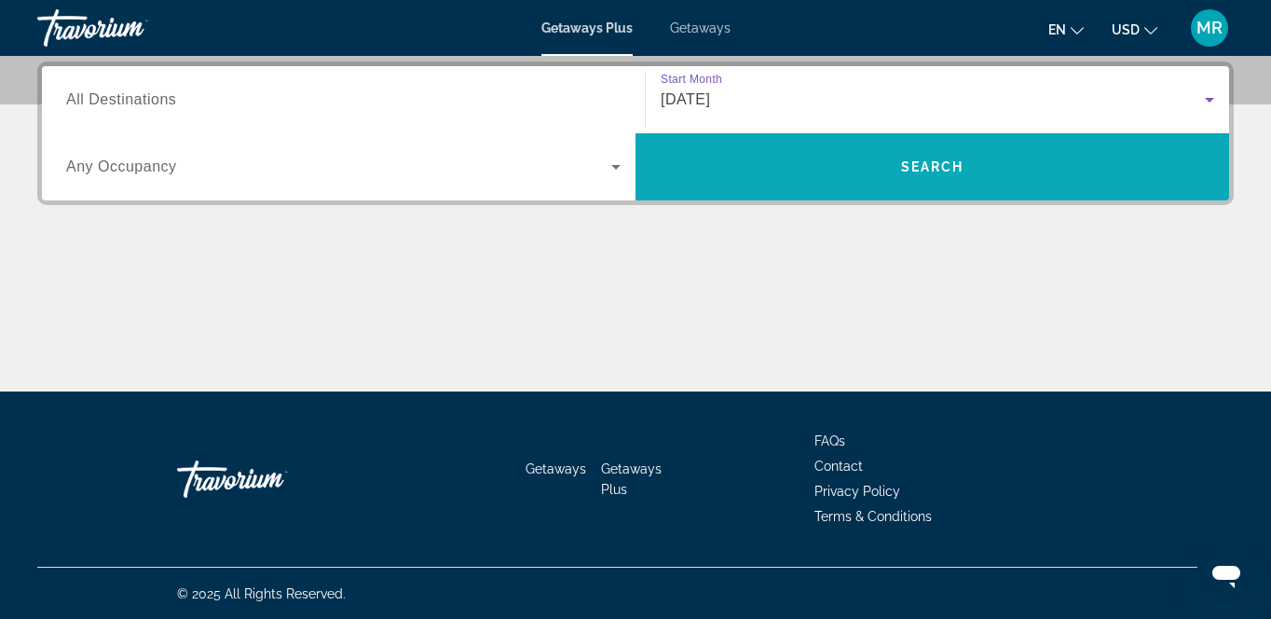
click at [858, 160] on span "Search widget" at bounding box center [933, 166] width 594 height 45
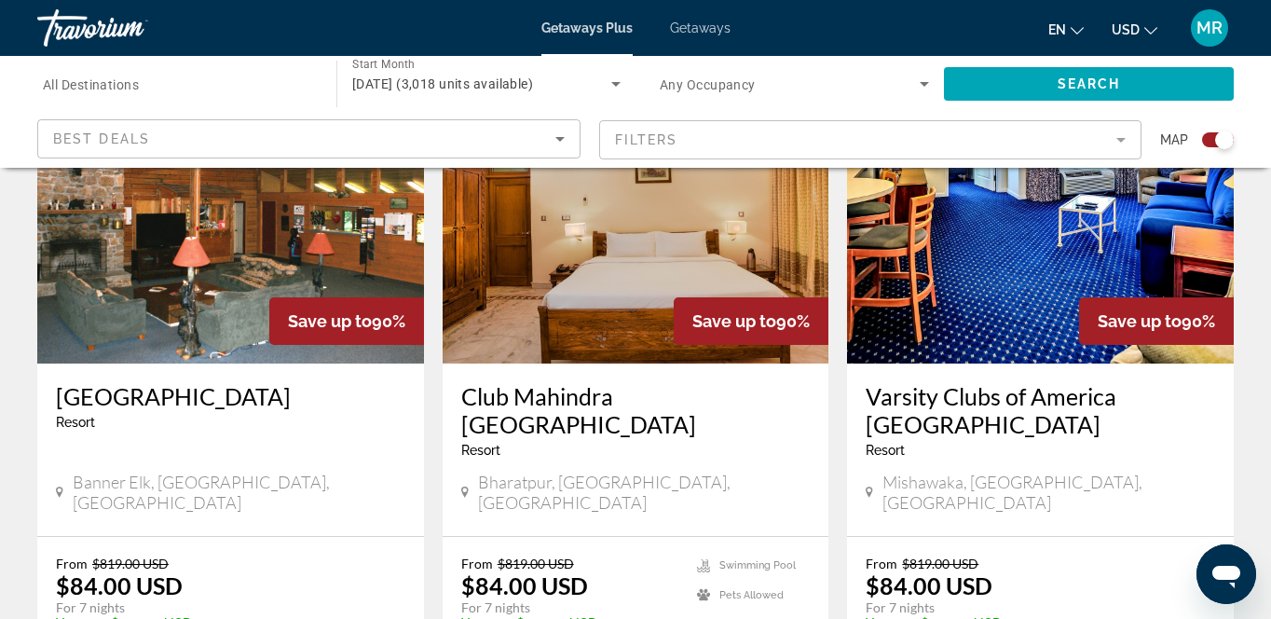
scroll to position [783, 0]
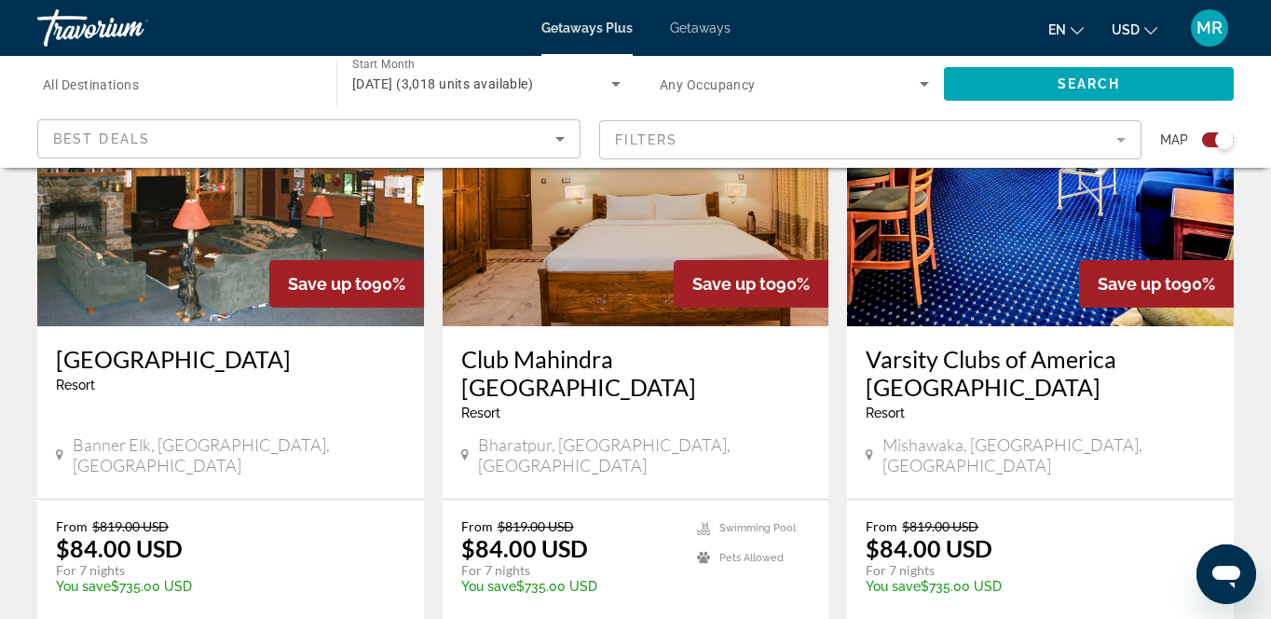
click at [101, 87] on span "All Destinations" at bounding box center [91, 84] width 96 height 15
click at [101, 87] on input "Destination All Destinations" at bounding box center [177, 85] width 269 height 22
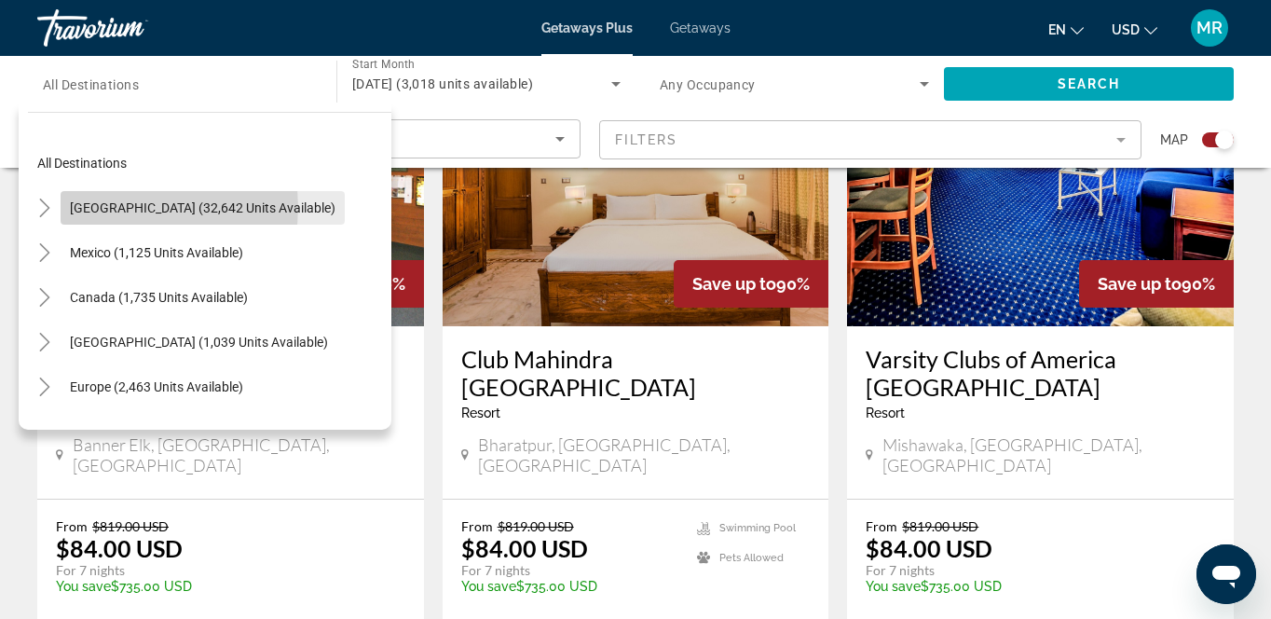
click at [130, 207] on span "United States (32,642 units available)" at bounding box center [203, 207] width 266 height 15
type input "**********"
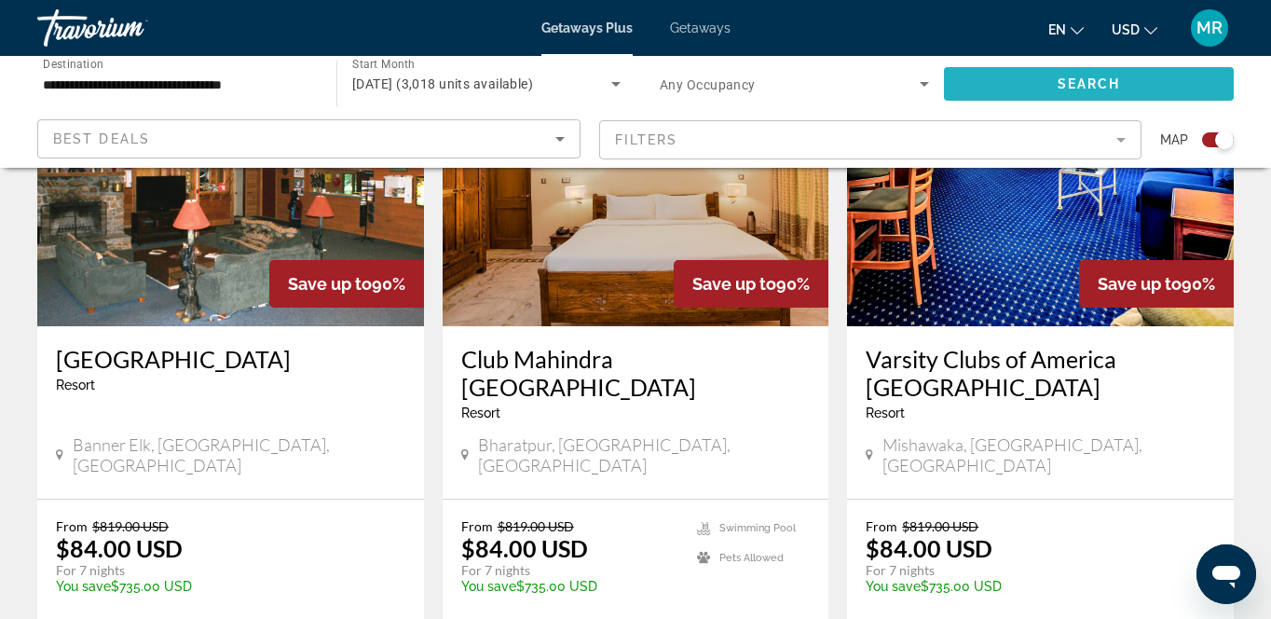
click at [1074, 81] on span "Search" at bounding box center [1089, 83] width 63 height 15
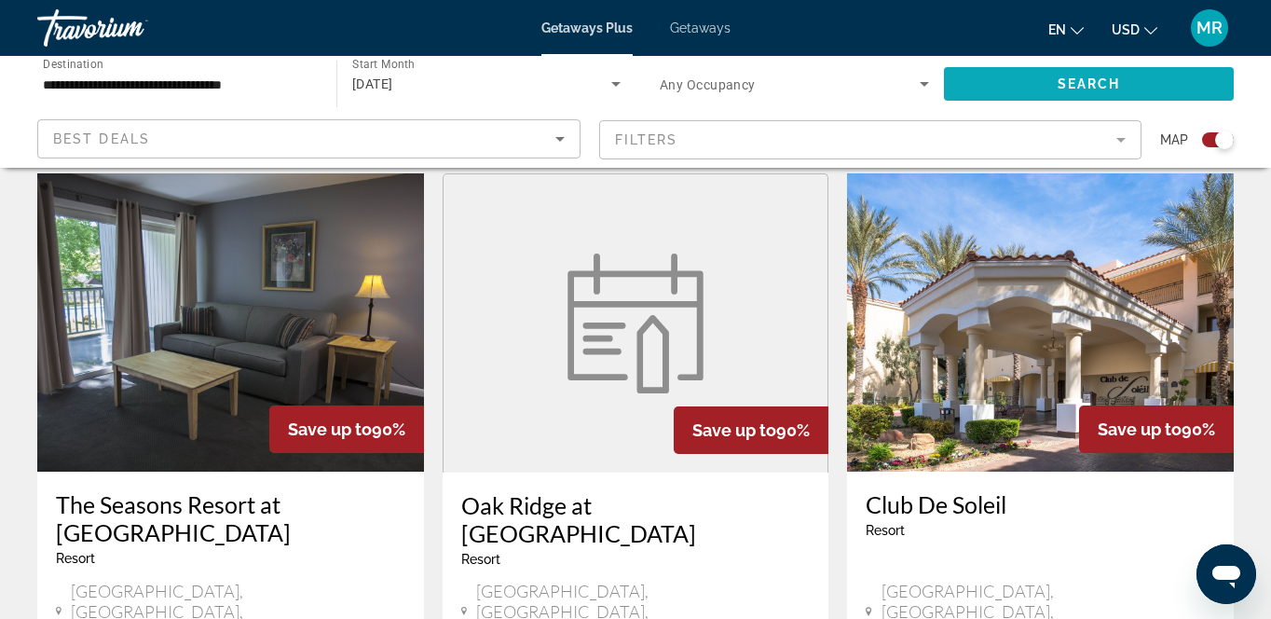
scroll to position [1342, 0]
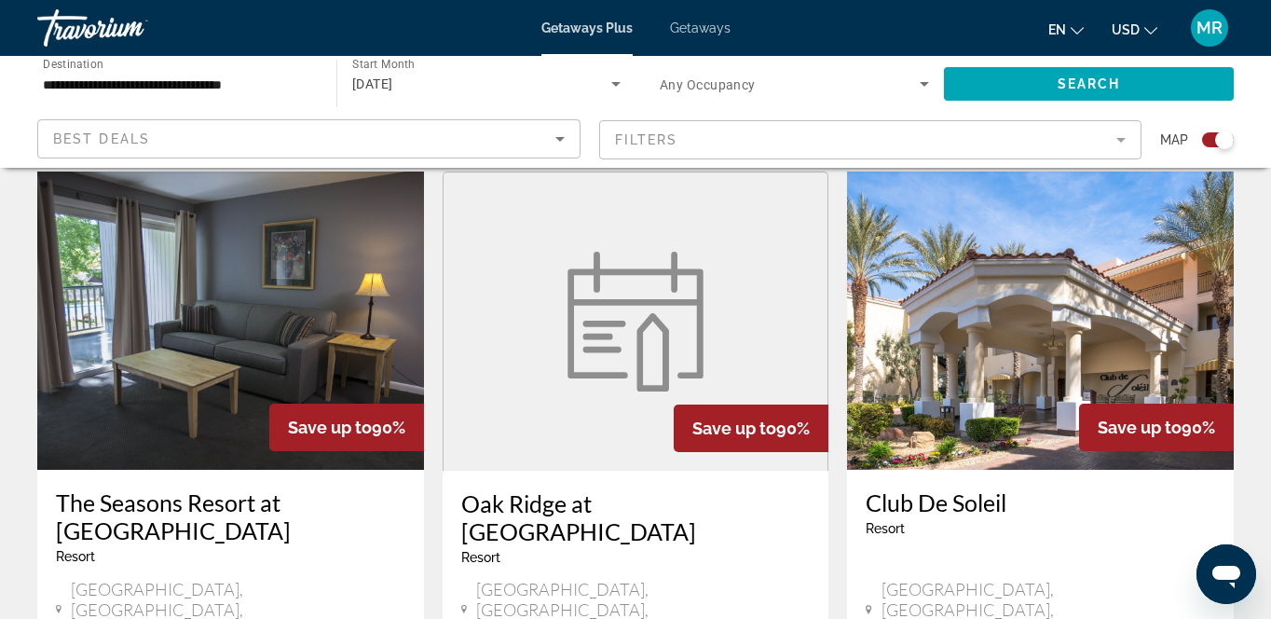
click at [777, 224] on figure "Main content" at bounding box center [636, 321] width 385 height 298
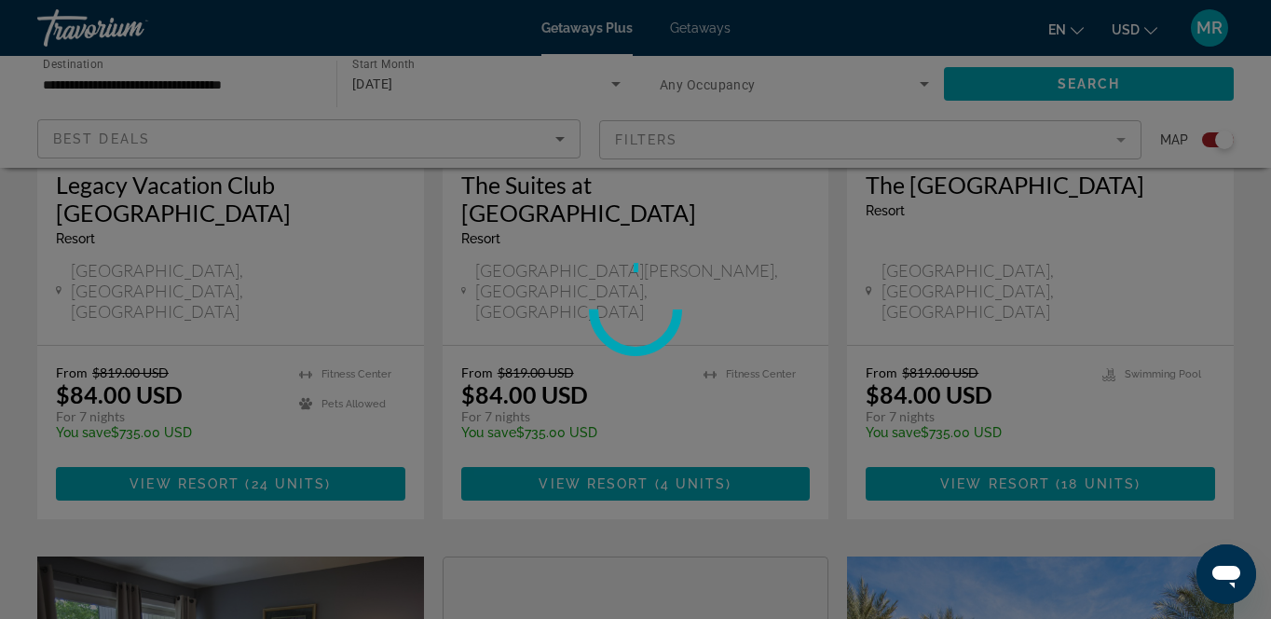
scroll to position [858, 0]
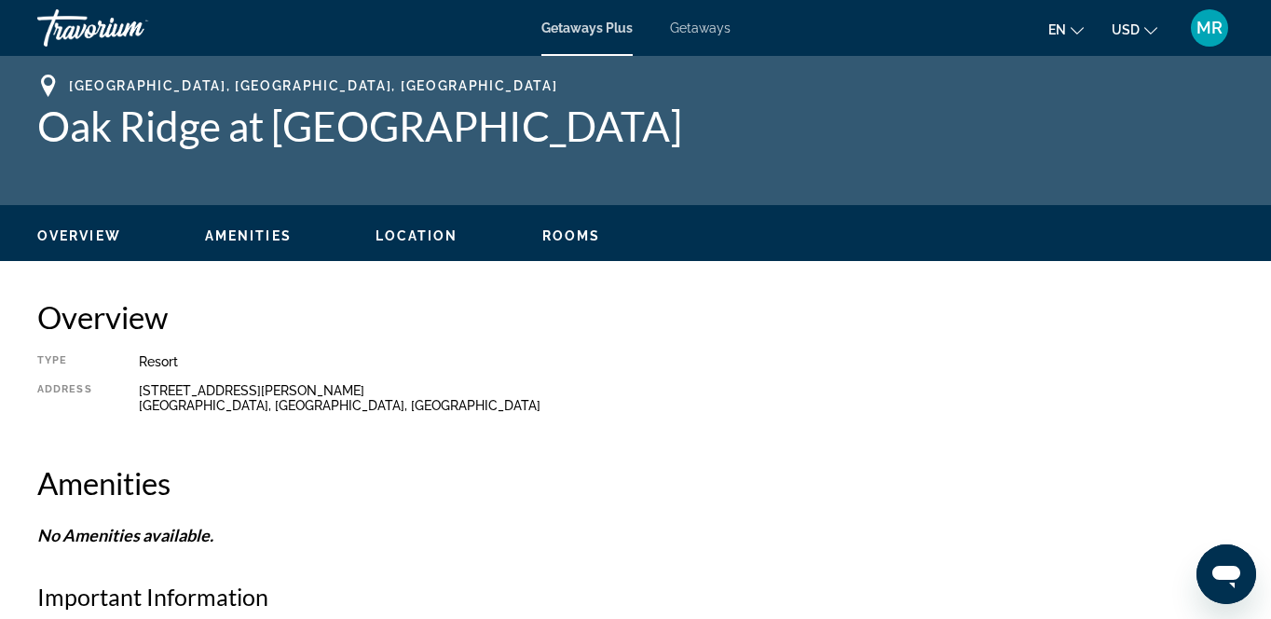
click at [583, 33] on span "Getaways Plus" at bounding box center [587, 28] width 91 height 15
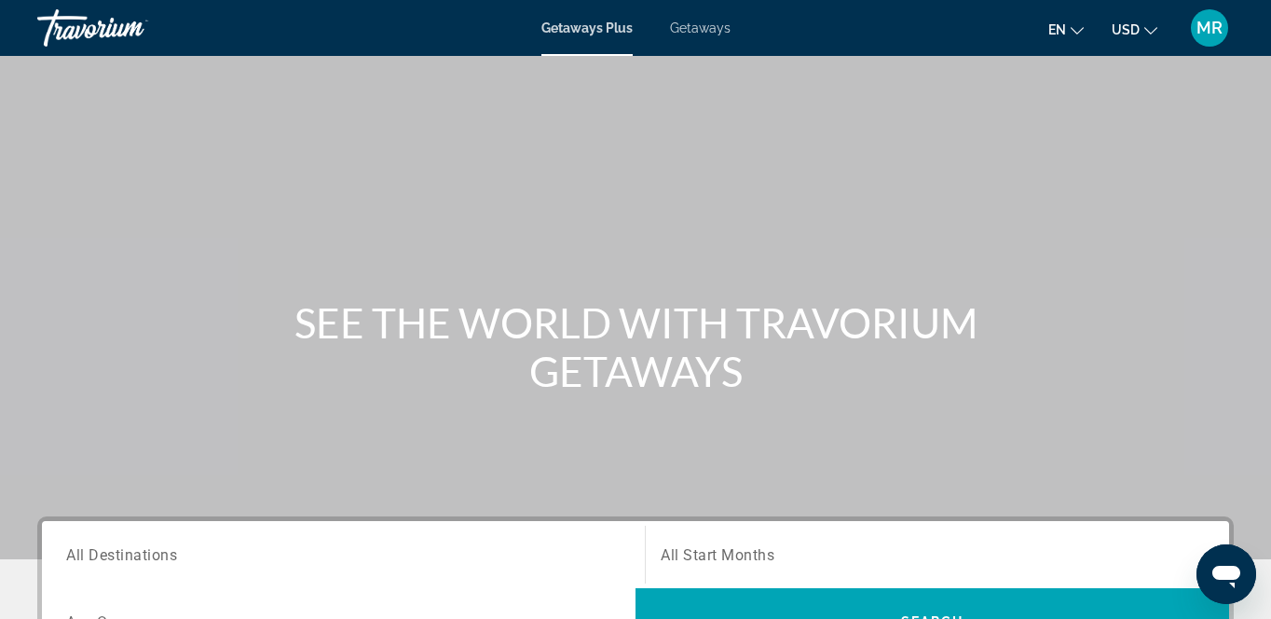
click at [121, 560] on span "All Destinations" at bounding box center [121, 554] width 111 height 18
click at [121, 560] on input "Destination All Destinations" at bounding box center [343, 555] width 555 height 22
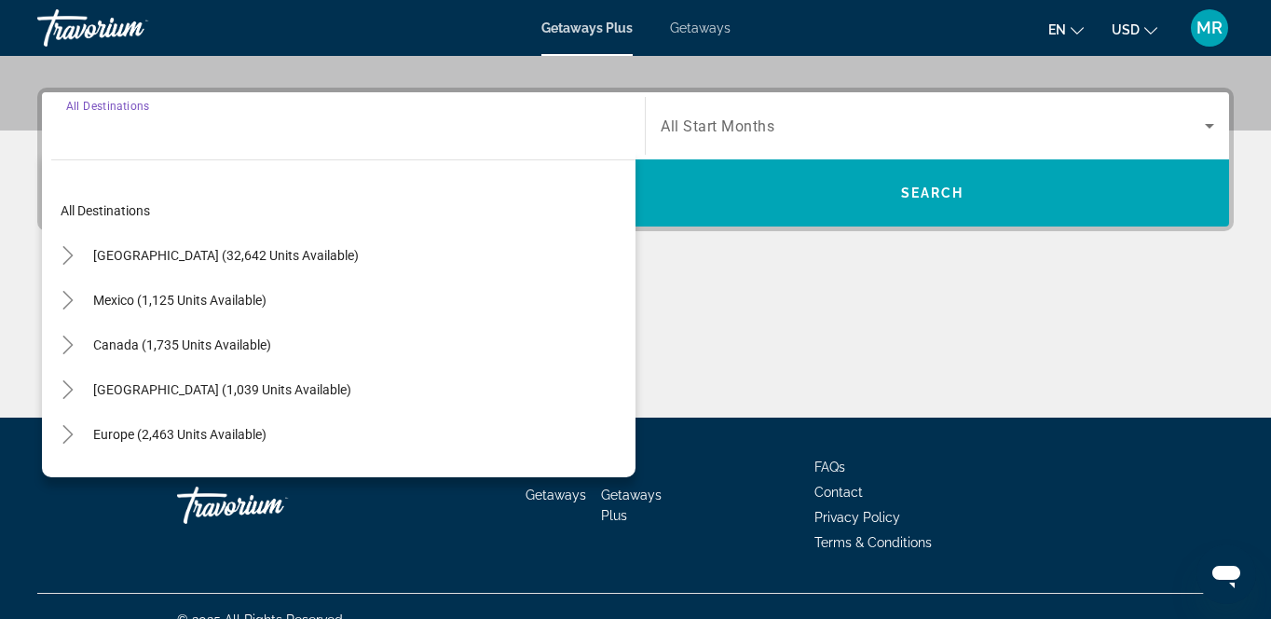
scroll to position [455, 0]
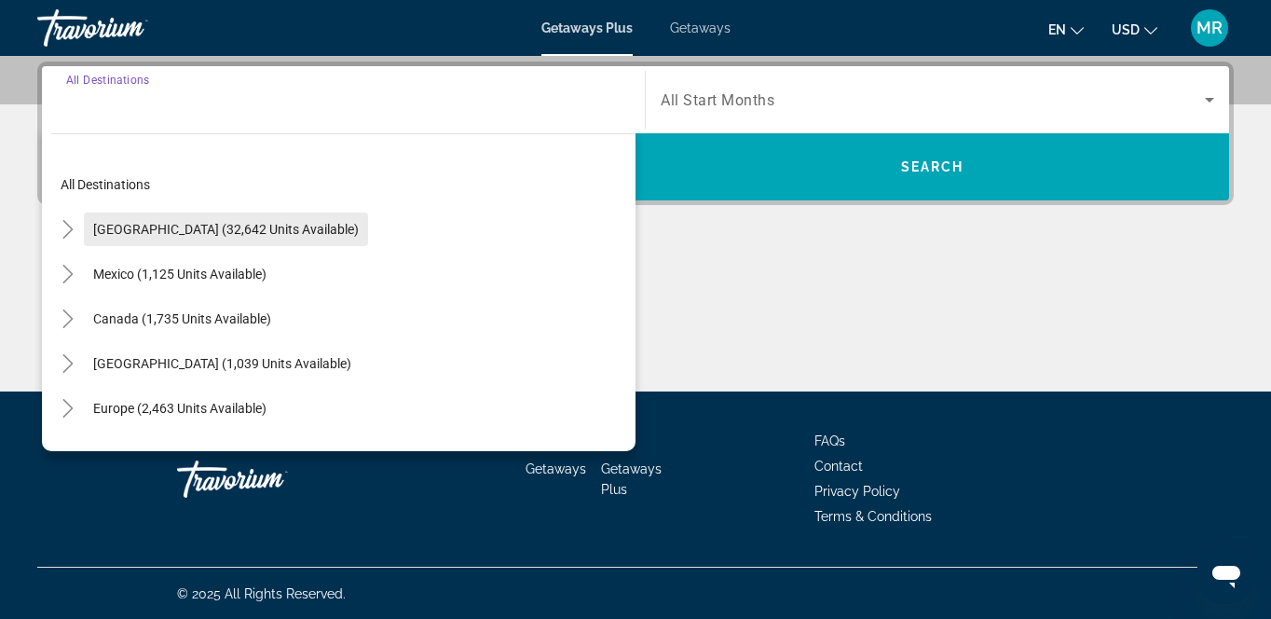
click at [194, 238] on span "Search widget" at bounding box center [226, 229] width 284 height 45
type input "**********"
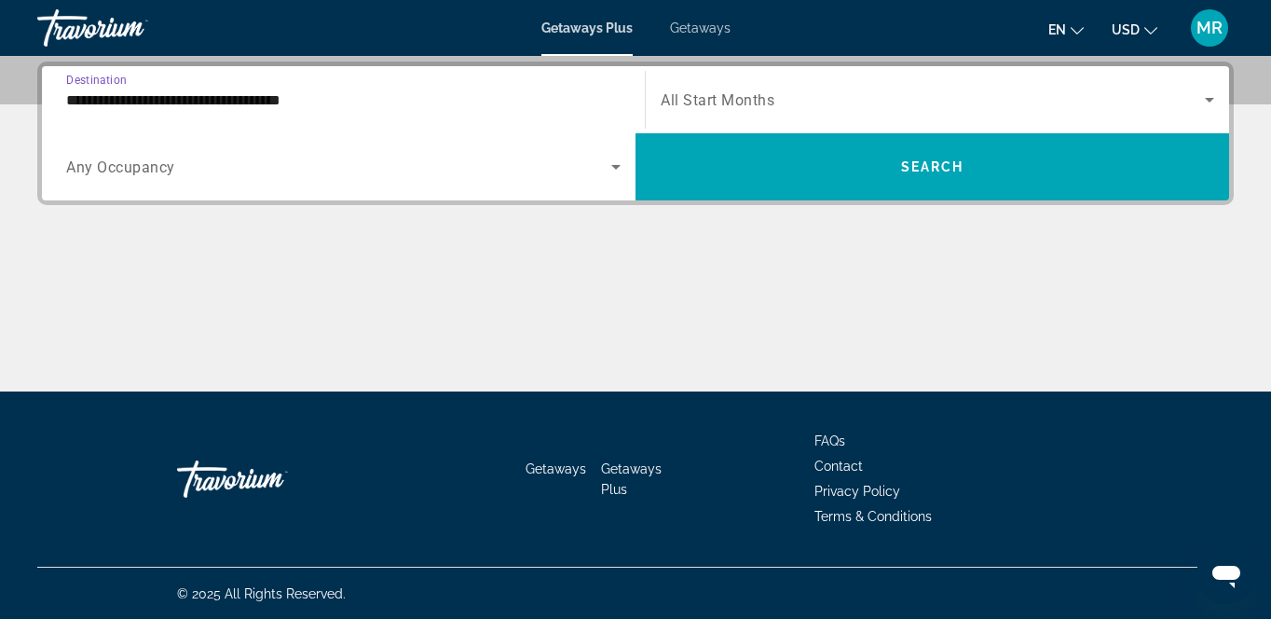
click at [1209, 104] on icon "Search widget" at bounding box center [1210, 100] width 22 height 22
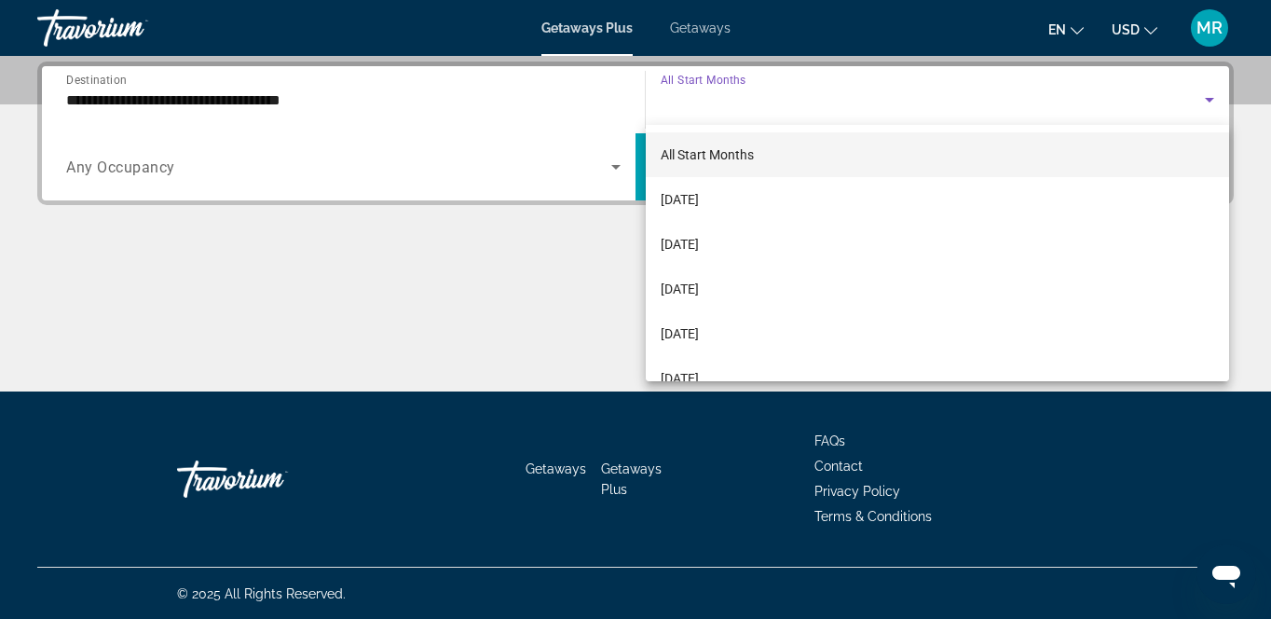
click at [1074, 81] on div at bounding box center [635, 309] width 1271 height 619
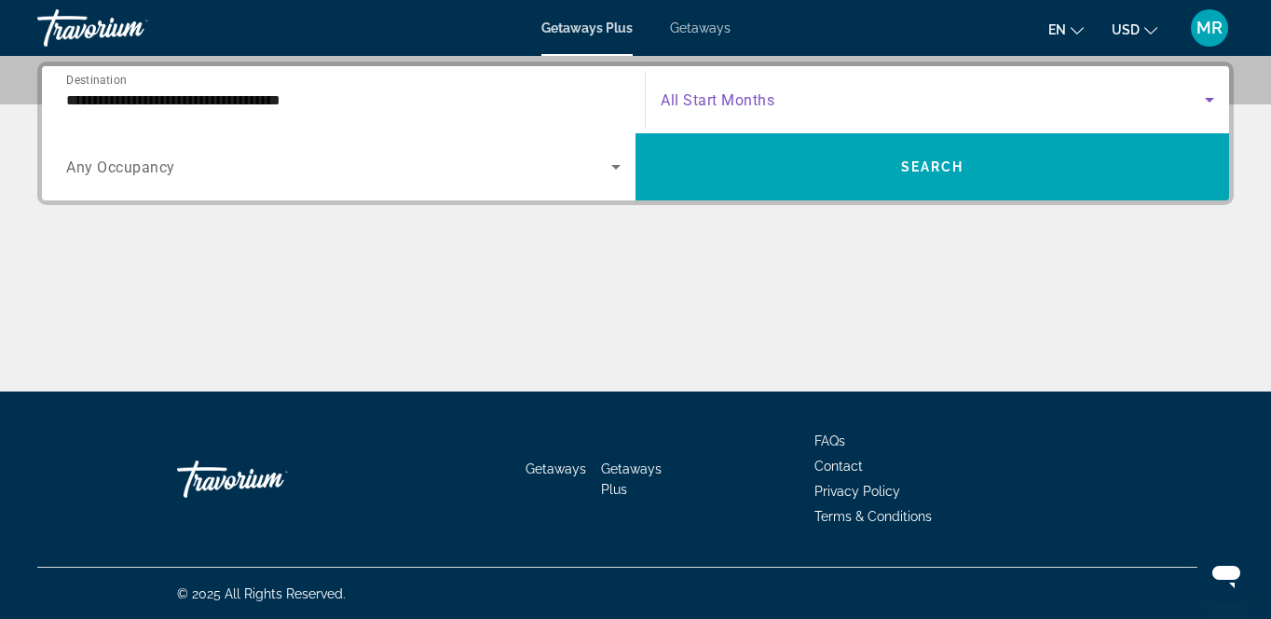
click at [1208, 103] on icon "Search widget" at bounding box center [1210, 100] width 22 height 22
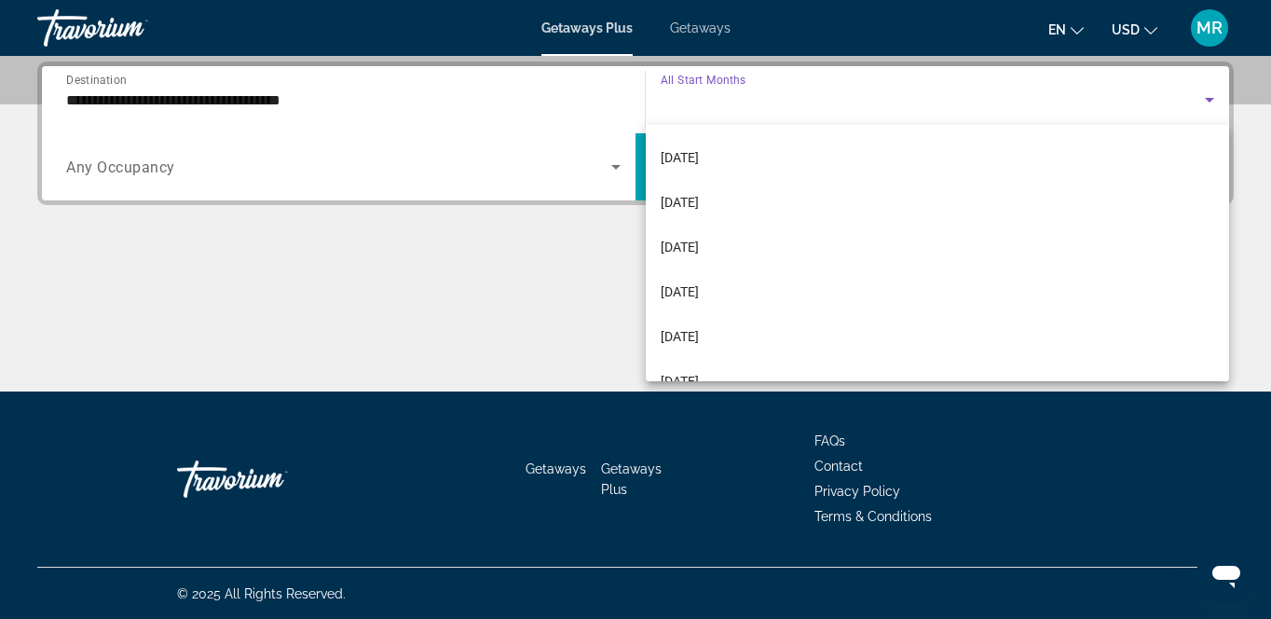
scroll to position [124, 0]
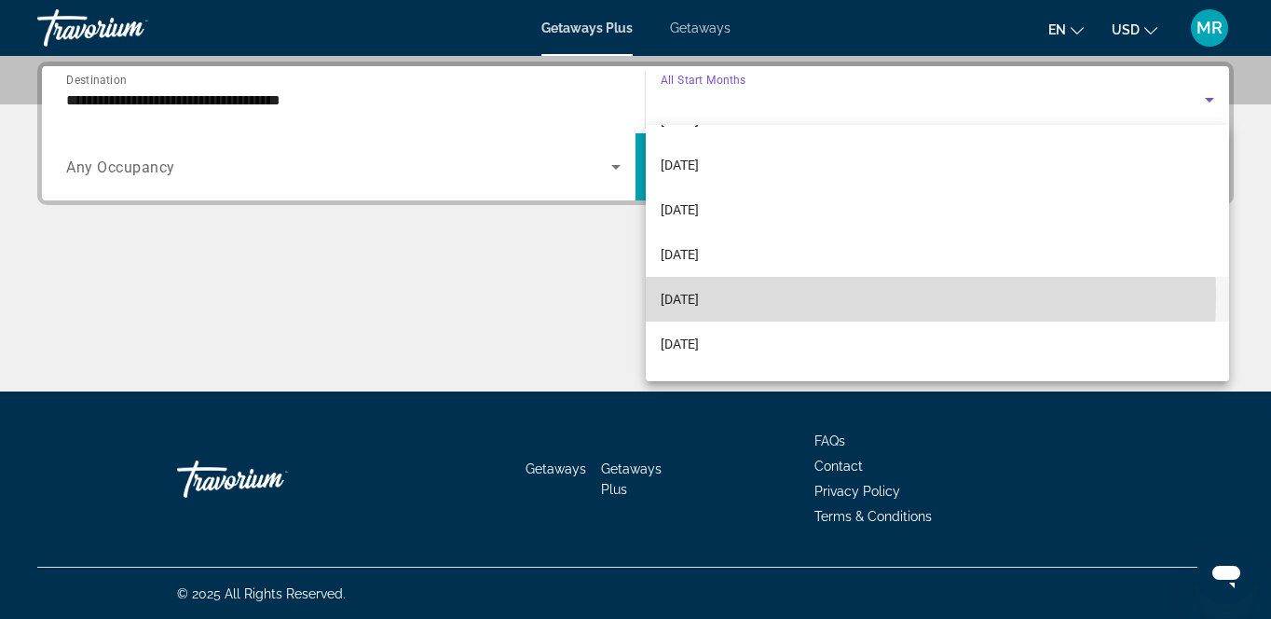
click at [744, 295] on mat-option "[DATE]" at bounding box center [938, 299] width 584 height 45
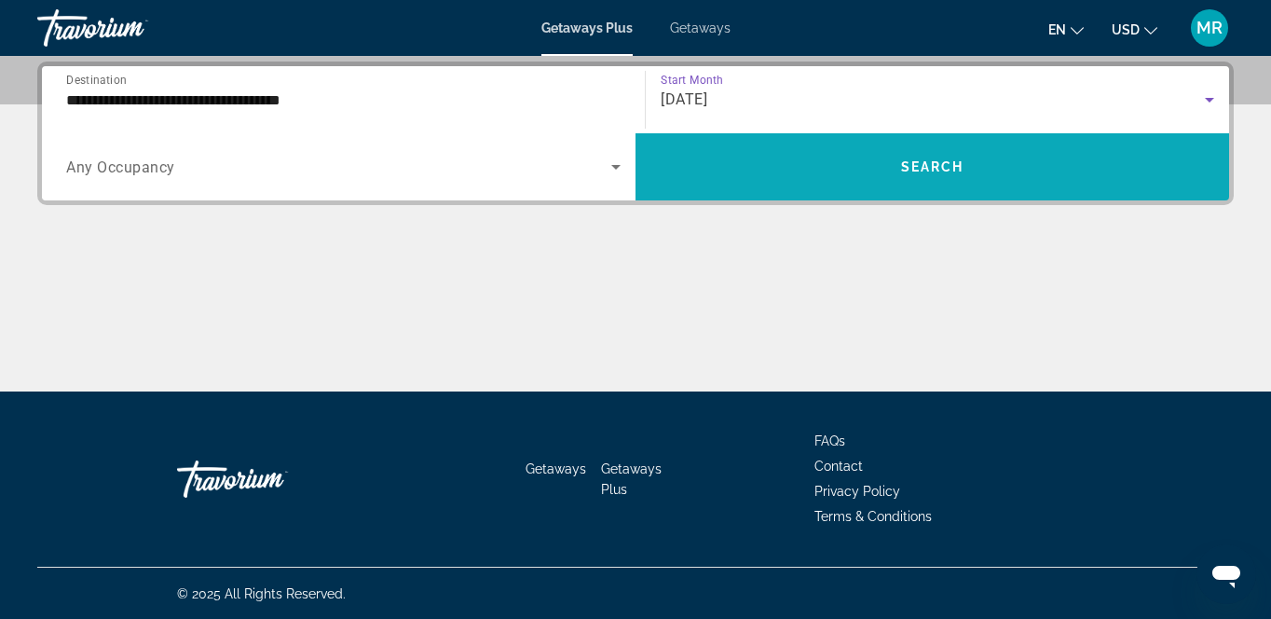
click at [920, 170] on span "Search" at bounding box center [932, 166] width 63 height 15
